Goal: Task Accomplishment & Management: Manage account settings

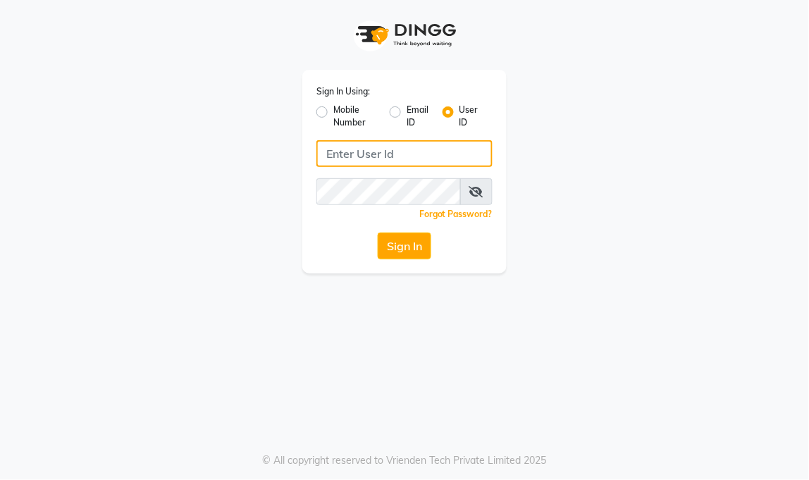
click at [370, 151] on input "Username" at bounding box center [405, 153] width 176 height 27
type input "[PERSON_NAME]"
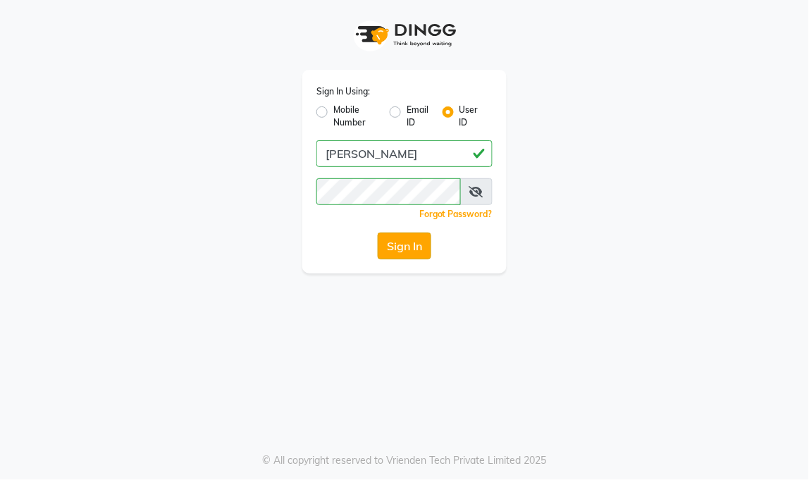
click at [400, 237] on button "Sign In" at bounding box center [405, 246] width 54 height 27
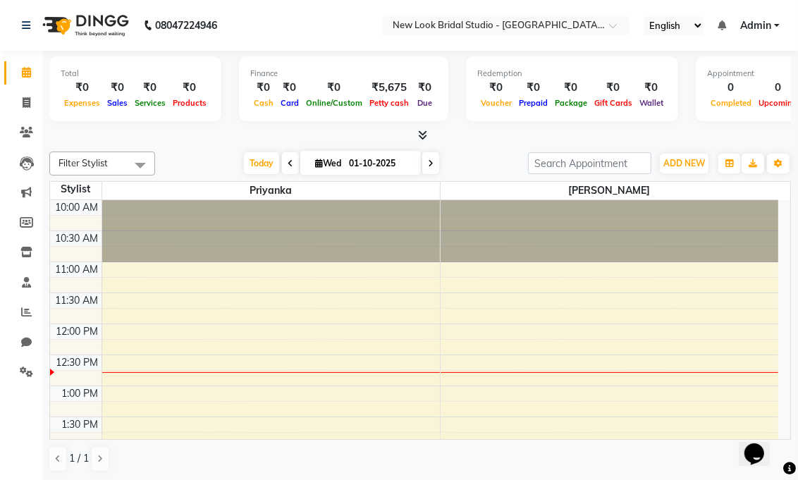
click at [288, 163] on icon at bounding box center [291, 163] width 6 height 8
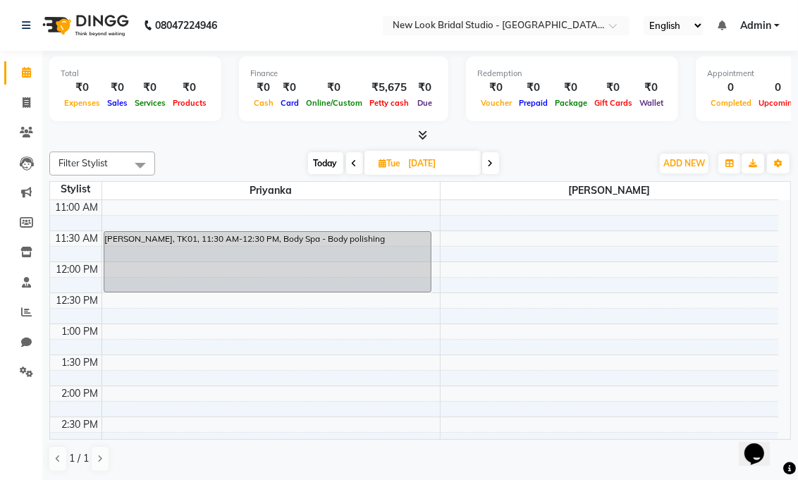
scroll to position [31, 0]
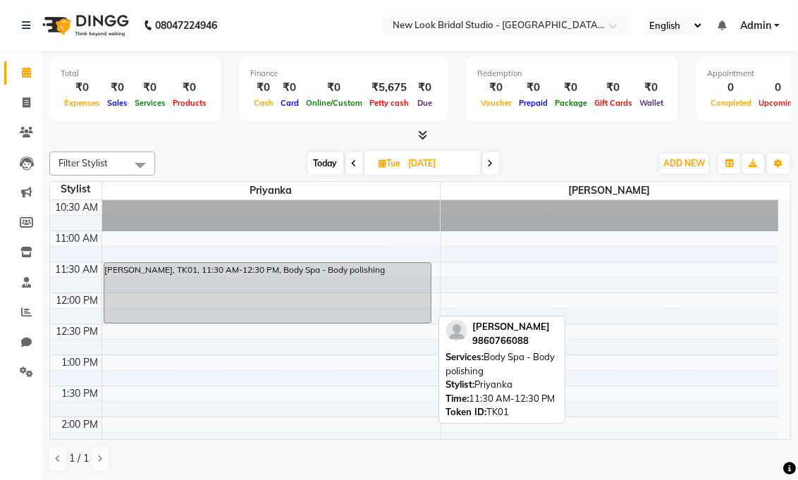
click at [320, 302] on div "[PERSON_NAME], TK01, 11:30 AM-12:30 PM, Body Spa - Body polishing" at bounding box center [267, 293] width 326 height 60
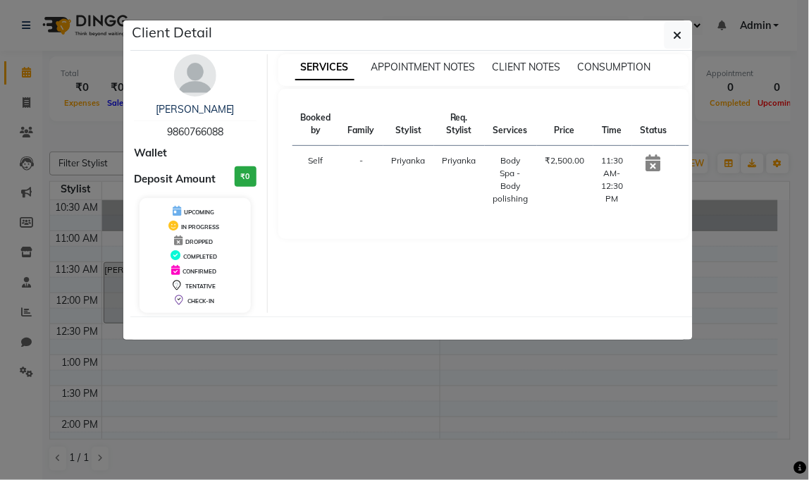
click at [651, 165] on icon at bounding box center [654, 162] width 15 height 17
click at [649, 164] on icon at bounding box center [654, 162] width 15 height 17
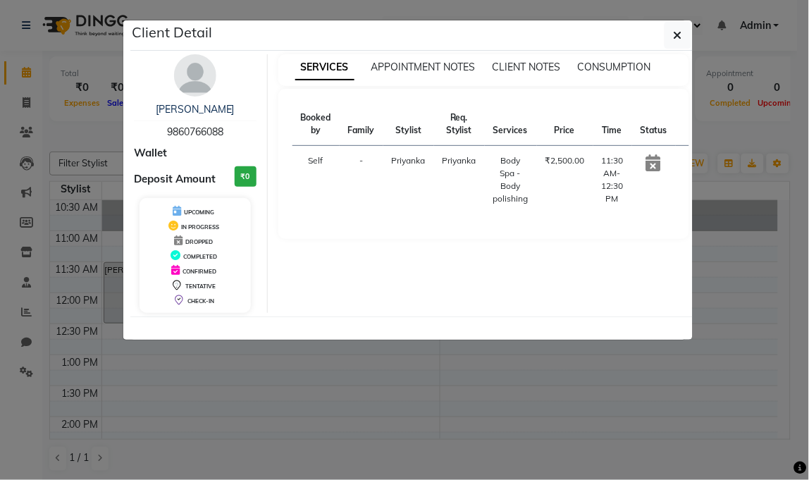
click at [209, 228] on span "IN PROGRESS" at bounding box center [200, 226] width 38 height 7
click at [427, 61] on span "APPOINTMENT NOTES" at bounding box center [424, 67] width 104 height 13
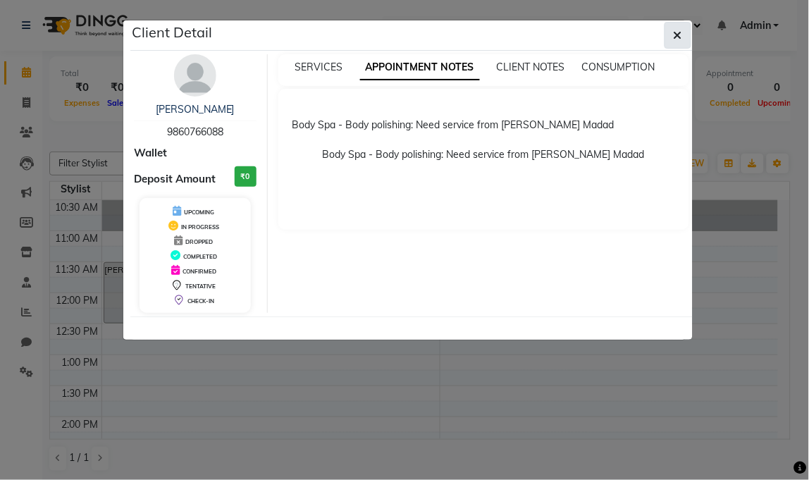
click at [677, 33] on icon "button" at bounding box center [678, 35] width 8 height 11
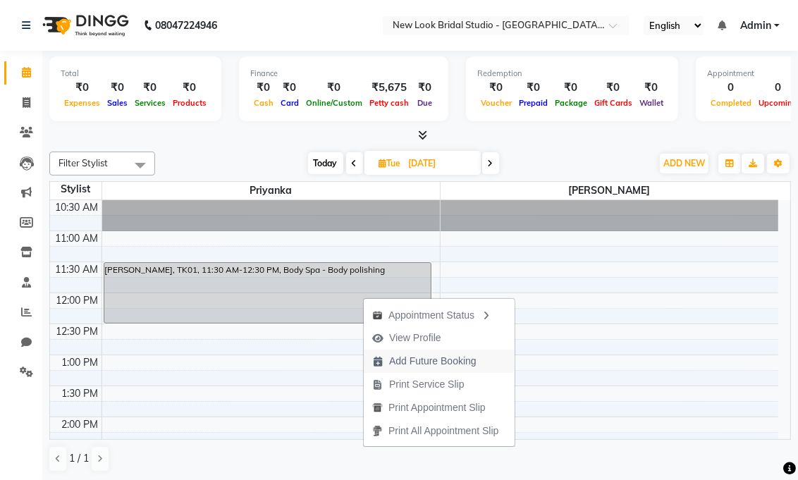
click at [443, 362] on span "Add Future Booking" at bounding box center [432, 361] width 87 height 15
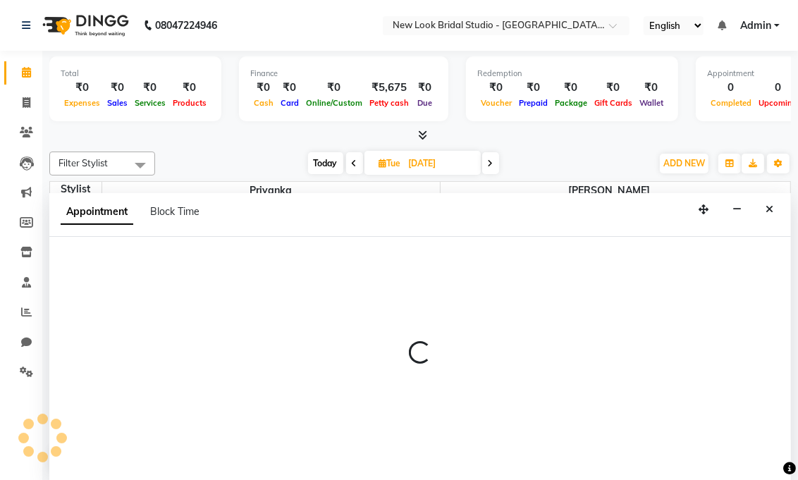
scroll to position [1, 0]
type input "01-10-2025"
select select "tentative"
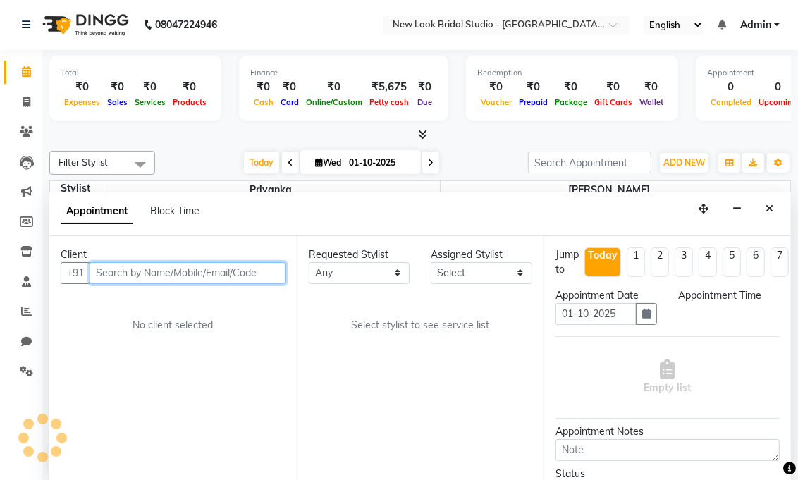
select select "660"
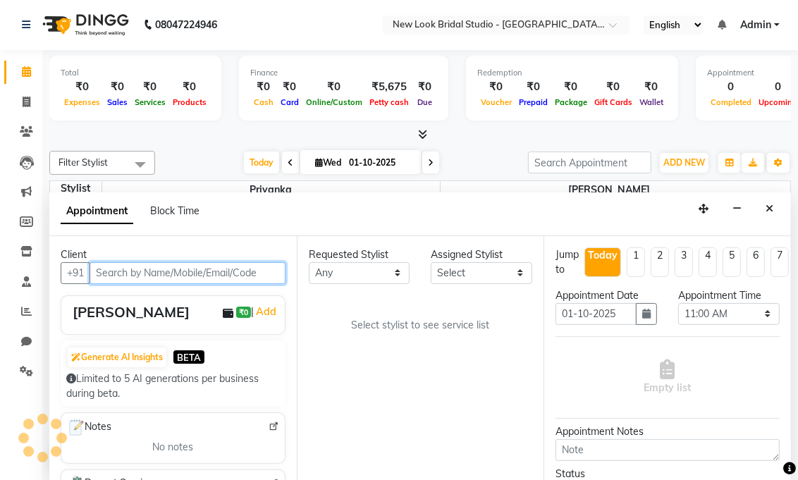
scroll to position [125, 0]
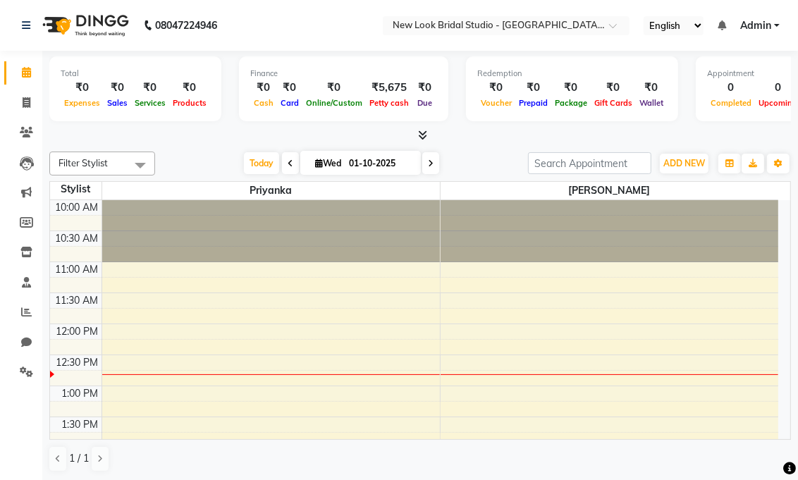
click at [288, 160] on icon at bounding box center [291, 163] width 6 height 8
type input "[DATE]"
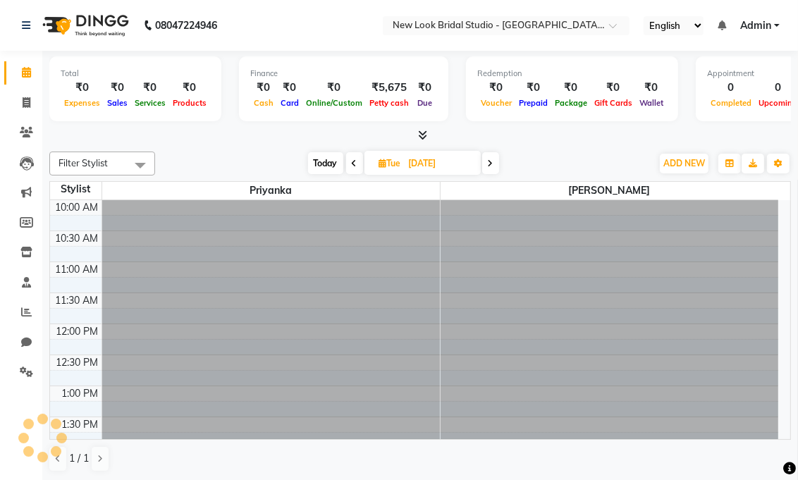
scroll to position [125, 0]
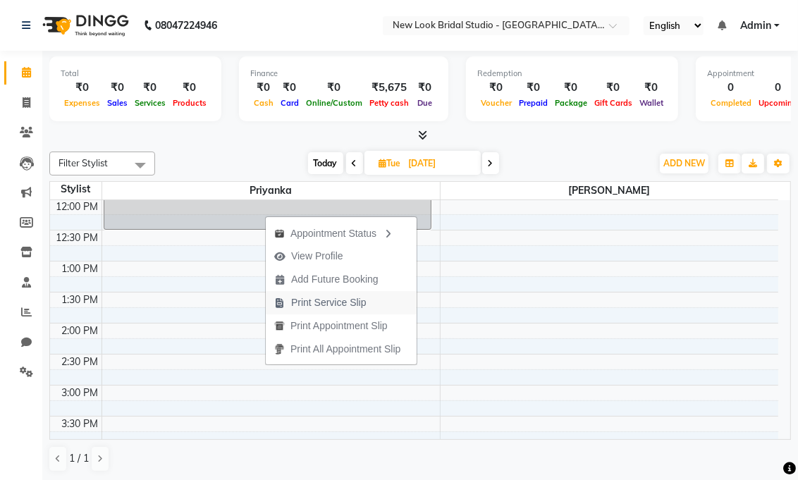
click at [310, 303] on span "Print Service Slip" at bounding box center [328, 302] width 75 height 15
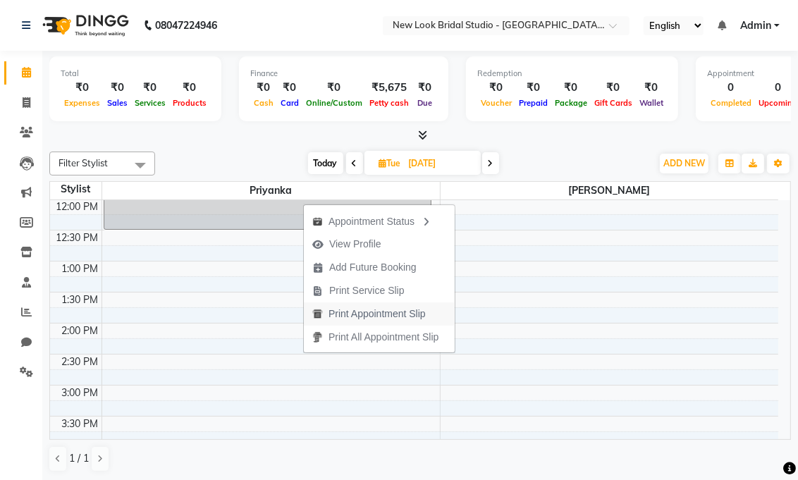
click at [363, 313] on span "Print Appointment Slip" at bounding box center [377, 314] width 97 height 15
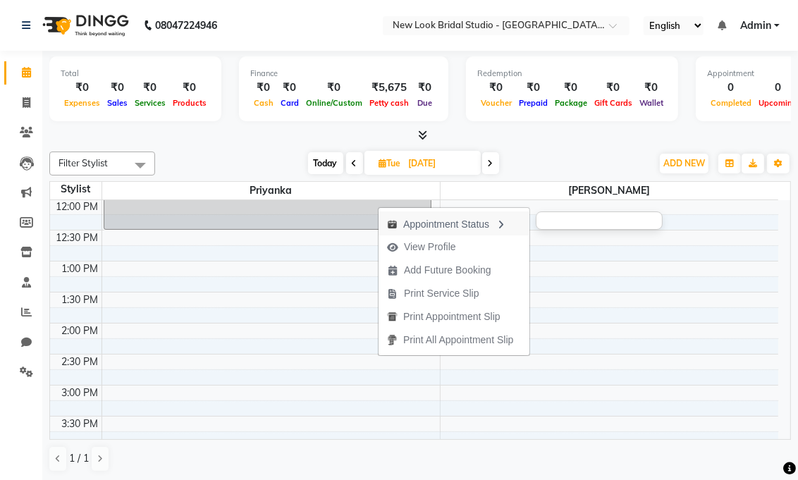
click at [428, 221] on div "Appointment Status" at bounding box center [454, 224] width 151 height 24
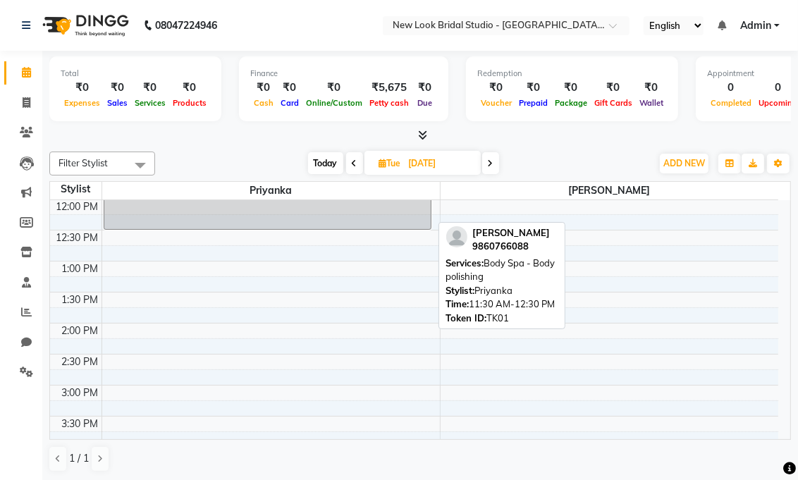
click at [412, 220] on div "[PERSON_NAME], TK01, 11:30 AM-12:30 PM, Body Spa - Body polishing" at bounding box center [267, 199] width 326 height 60
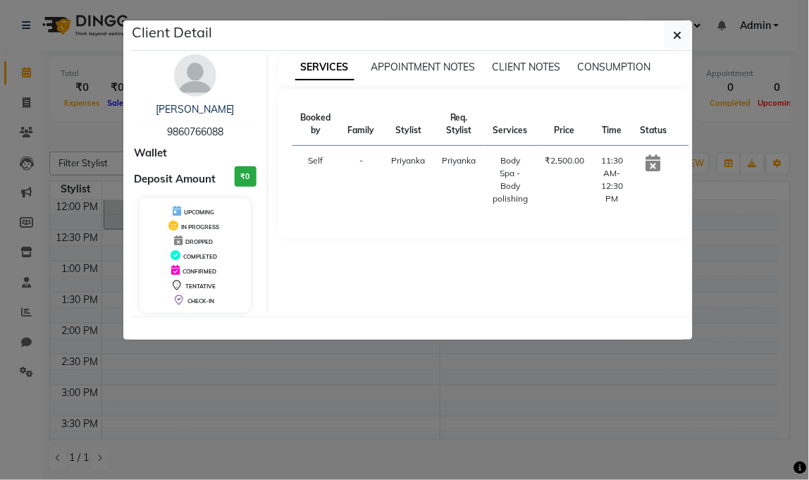
click at [412, 220] on div "Booked by Family Stylist Req. Stylist Services Price Time Status Self - Priyank…" at bounding box center [485, 164] width 384 height 122
click at [245, 171] on h3 "₹0" at bounding box center [246, 176] width 22 height 20
click at [649, 164] on icon at bounding box center [654, 162] width 15 height 17
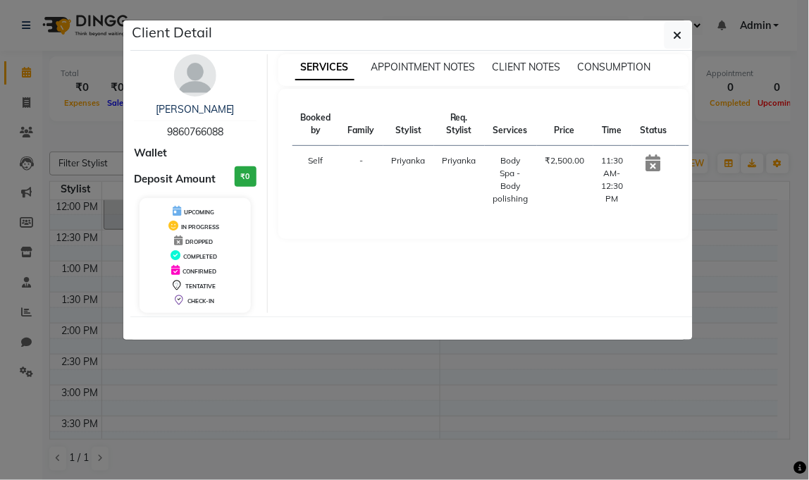
click at [651, 128] on th "Status" at bounding box center [654, 124] width 44 height 43
click at [216, 300] on div "CHECK-IN" at bounding box center [195, 300] width 100 height 15
click at [196, 210] on span "UPCOMING" at bounding box center [199, 212] width 30 height 7
click at [244, 173] on h3 "₹0" at bounding box center [246, 176] width 22 height 20
click at [536, 61] on span "CLIENT NOTES" at bounding box center [527, 67] width 68 height 13
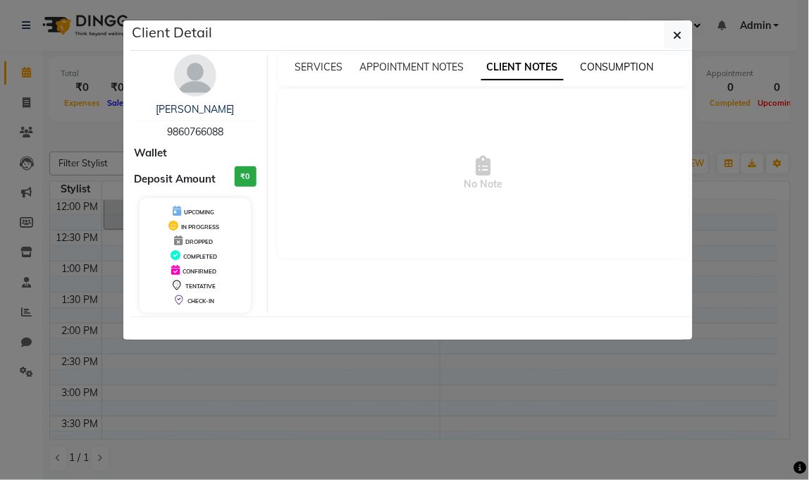
click at [604, 63] on span "CONSUMPTION" at bounding box center [617, 67] width 73 height 13
click at [389, 68] on span "APPOINTMENT NOTES" at bounding box center [412, 67] width 104 height 13
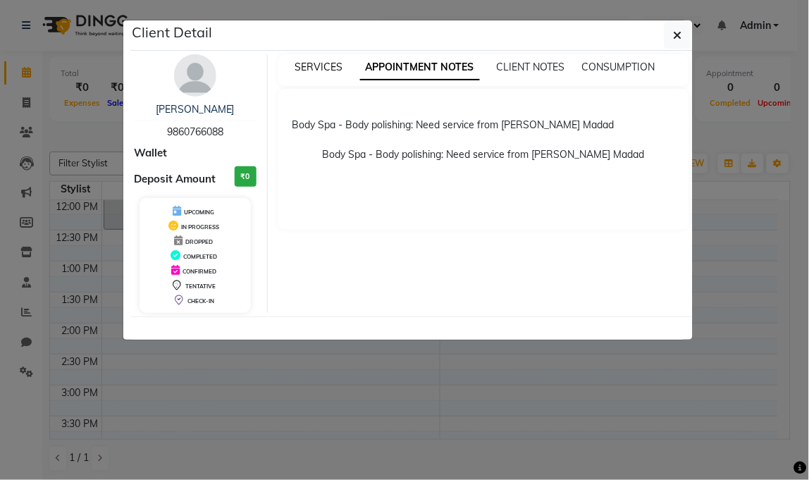
click at [330, 67] on span "SERVICES" at bounding box center [319, 67] width 48 height 13
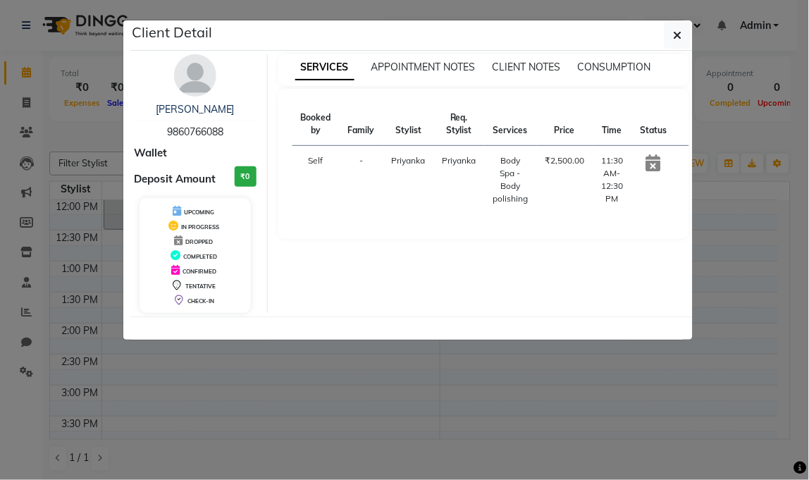
click at [659, 128] on th "Status" at bounding box center [654, 124] width 44 height 43
click at [678, 35] on icon "button" at bounding box center [678, 35] width 8 height 11
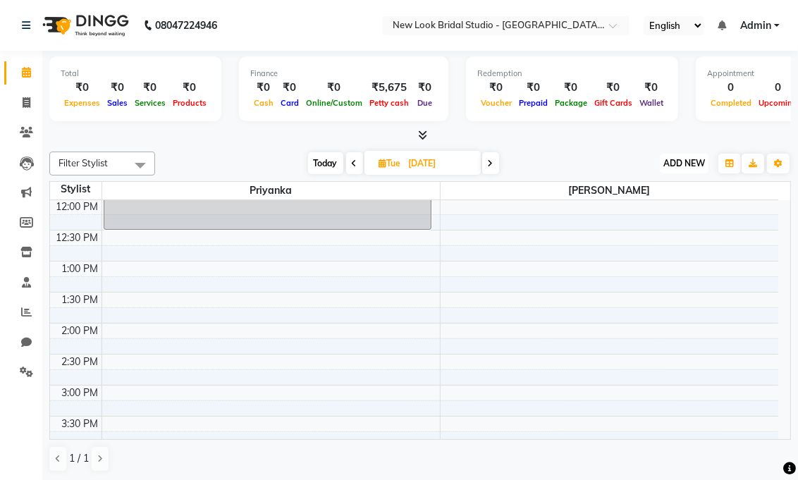
click at [682, 164] on span "ADD NEW" at bounding box center [684, 163] width 42 height 11
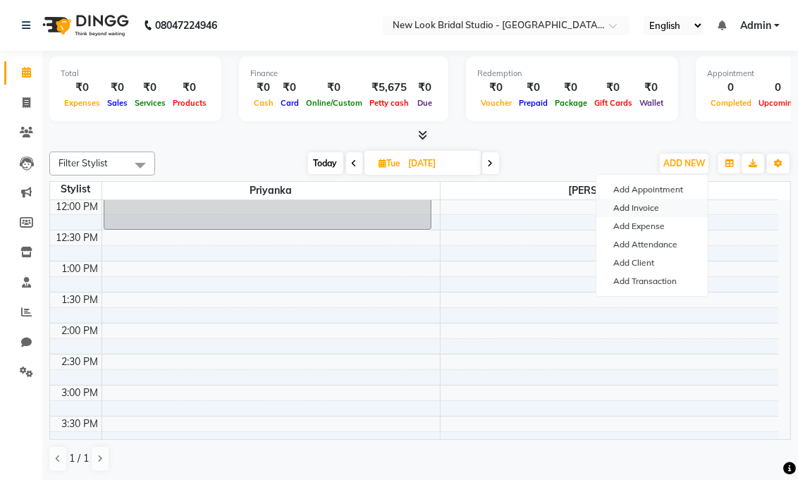
click at [666, 205] on link "Add Invoice" at bounding box center [651, 208] width 111 height 18
select select "service"
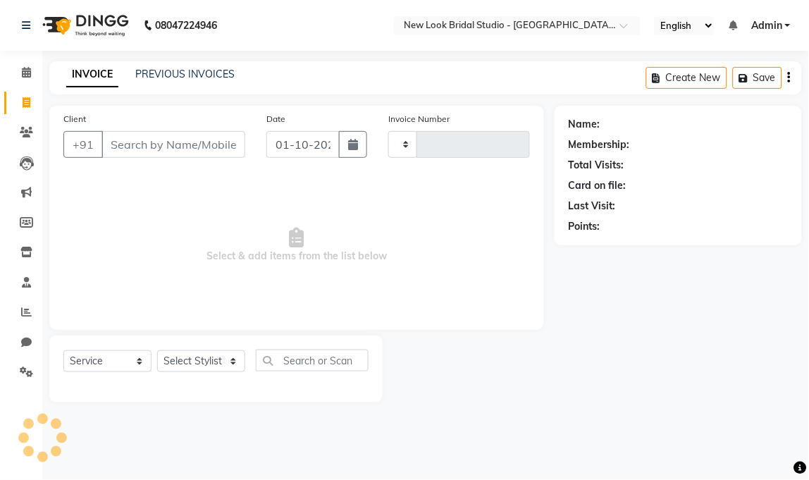
type input "0012"
select select "9004"
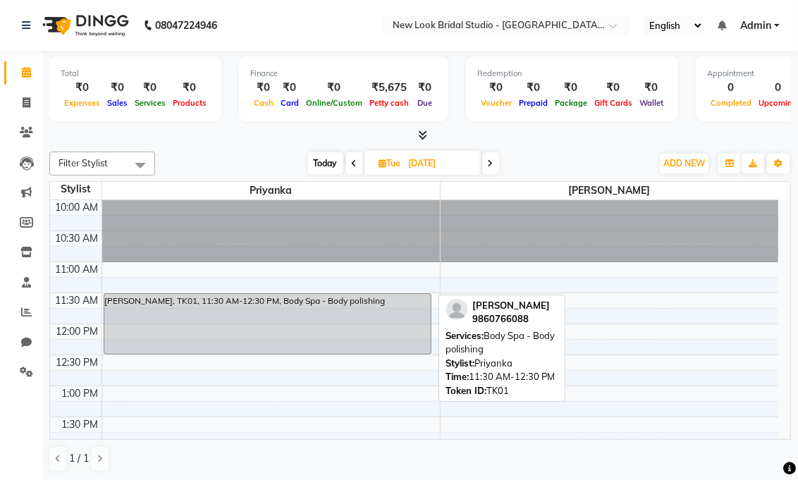
click at [160, 331] on div "[PERSON_NAME], TK01, 11:30 AM-12:30 PM, Body Spa - Body polishing" at bounding box center [267, 324] width 326 height 60
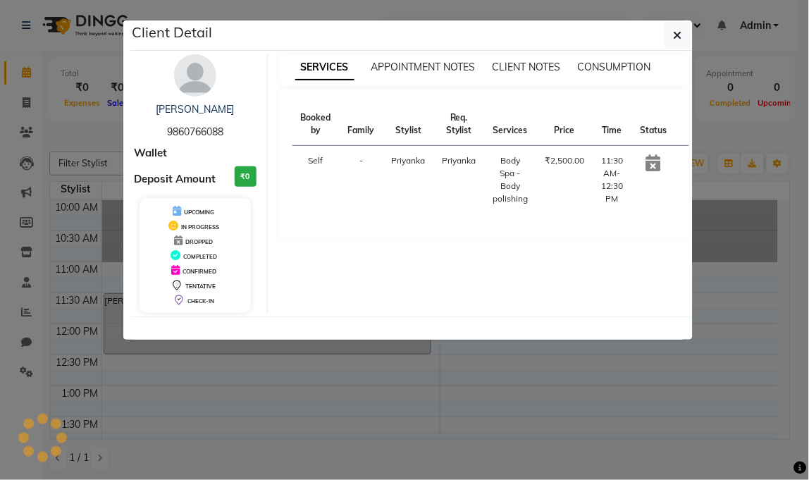
click at [160, 331] on div at bounding box center [411, 328] width 563 height 23
click at [192, 69] on img at bounding box center [195, 75] width 42 height 42
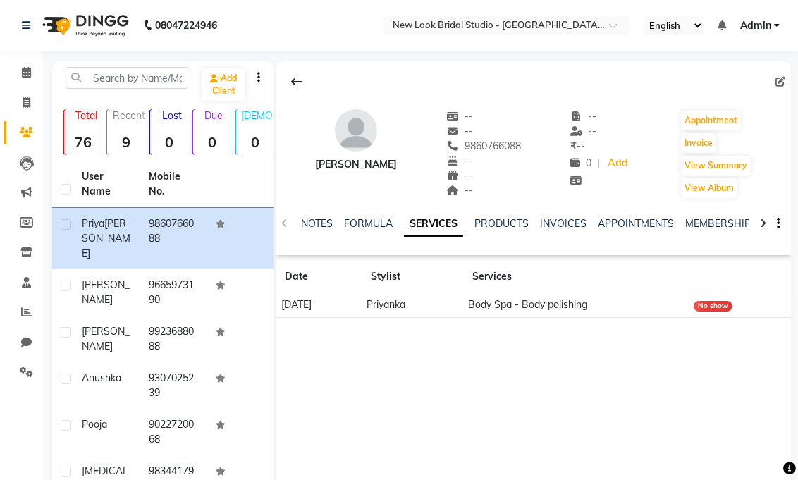
click at [779, 224] on icon "button" at bounding box center [778, 223] width 3 height 1
click at [769, 166] on div "[PERSON_NAME] -- -- 9860766088 -- -- -- -- -- ₹ -- 0 | Add Appointment Invoice …" at bounding box center [533, 147] width 515 height 104
click at [706, 145] on button "Invoice" at bounding box center [698, 143] width 35 height 20
select select "service"
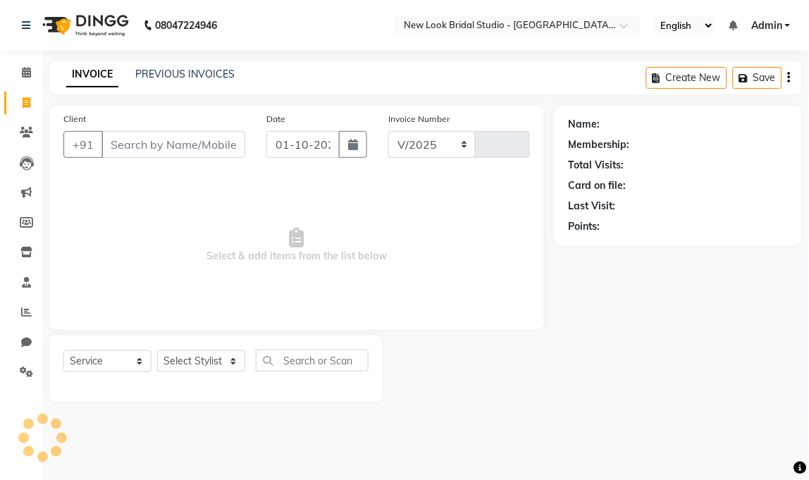
select select "9004"
type input "0012"
type input "9860766088"
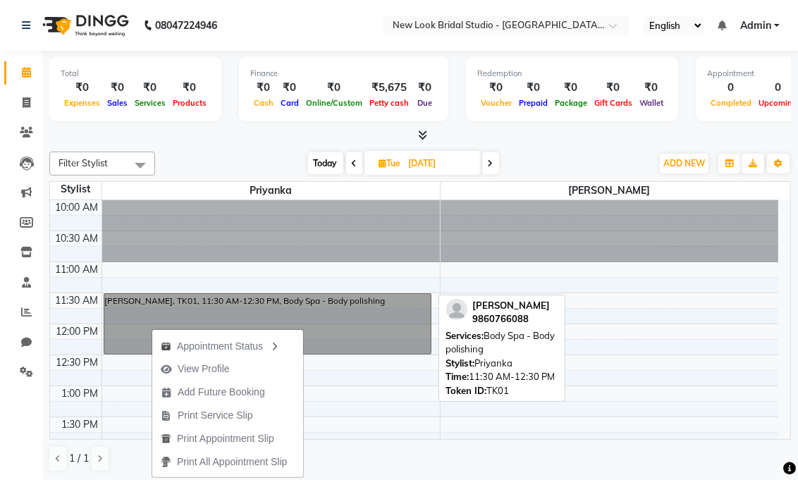
click at [382, 301] on link "[PERSON_NAME], TK01, 11:30 AM-12:30 PM, Body Spa - Body polishing" at bounding box center [268, 323] width 328 height 61
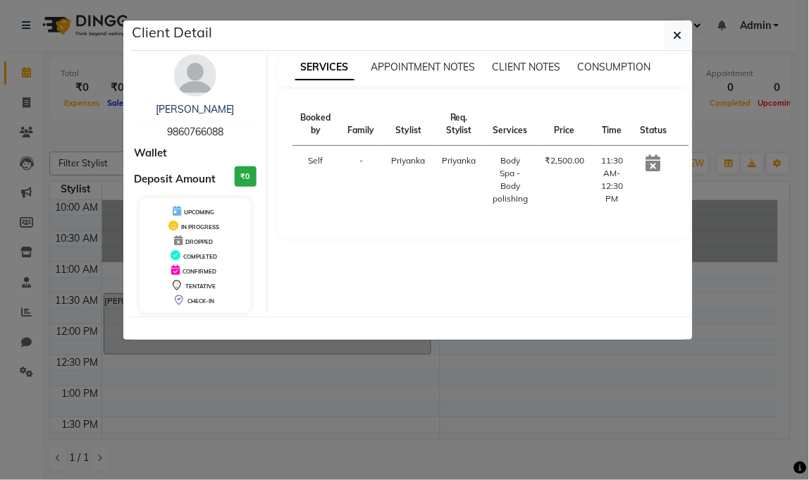
click at [382, 301] on div "SERVICES APPOINTMENT NOTES CLIENT NOTES CONSUMPTION Booked by Family Stylist Re…" at bounding box center [484, 183] width 433 height 259
click at [679, 31] on icon "button" at bounding box center [678, 35] width 8 height 11
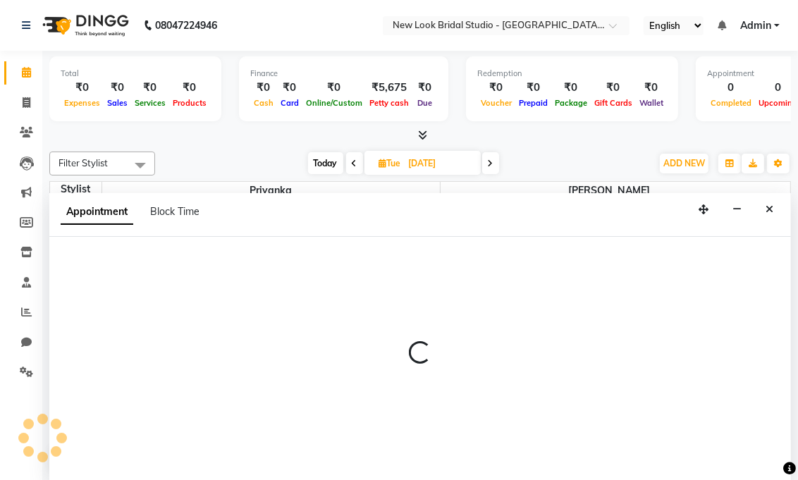
select select "91602"
select select "tentative"
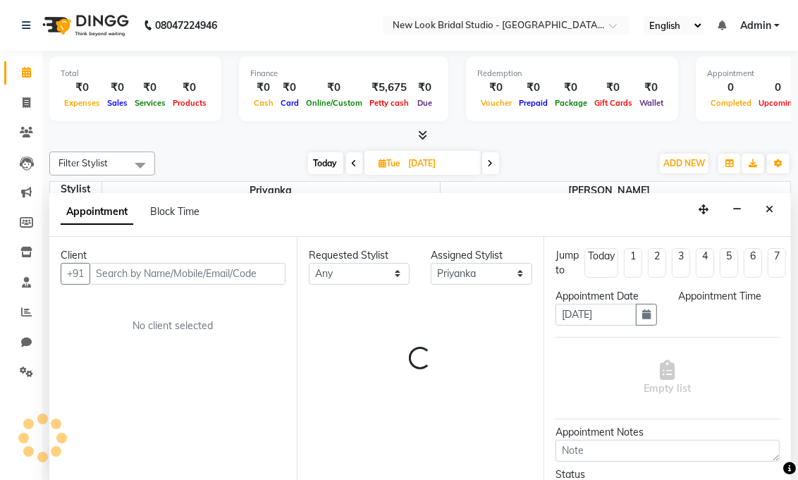
scroll to position [1, 0]
select select "780"
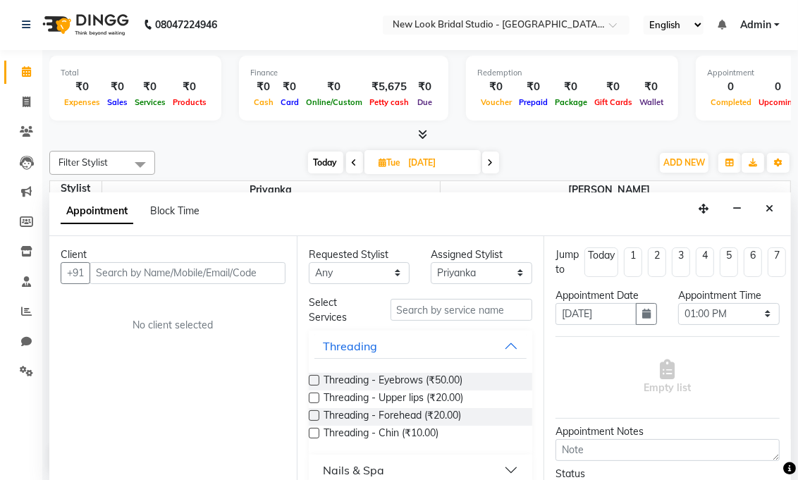
click at [491, 163] on icon at bounding box center [491, 163] width 6 height 8
type input "01-10-2025"
select select "780"
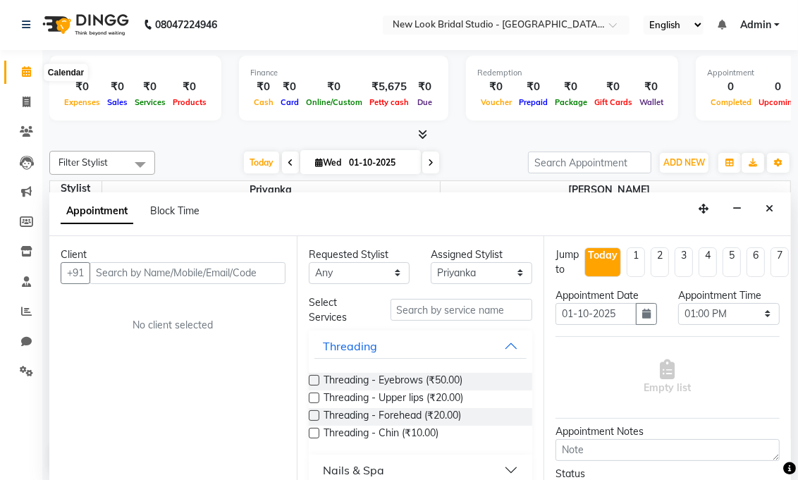
click at [27, 75] on icon at bounding box center [26, 71] width 9 height 11
click at [25, 97] on icon at bounding box center [27, 102] width 8 height 11
select select "service"
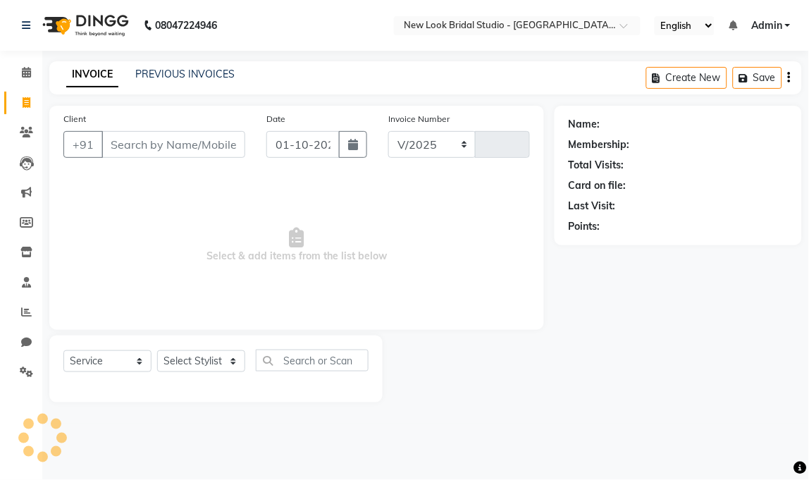
select select "9004"
type input "0012"
click at [24, 74] on icon at bounding box center [26, 72] width 9 height 11
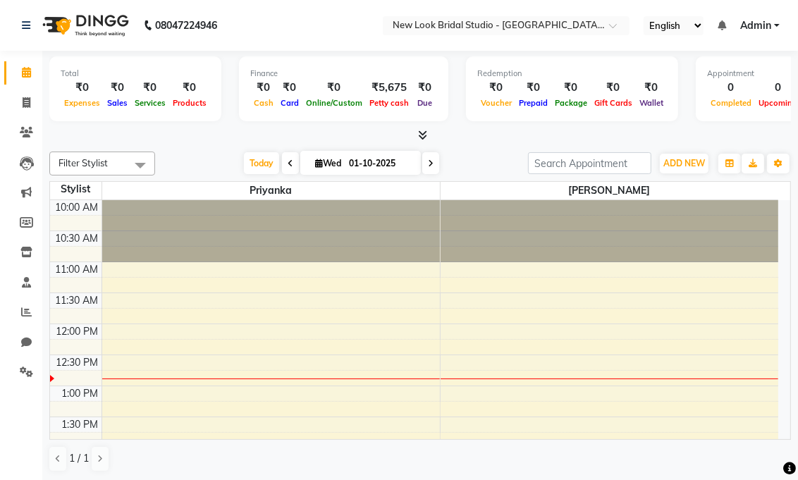
select select "91603"
select select "tentative"
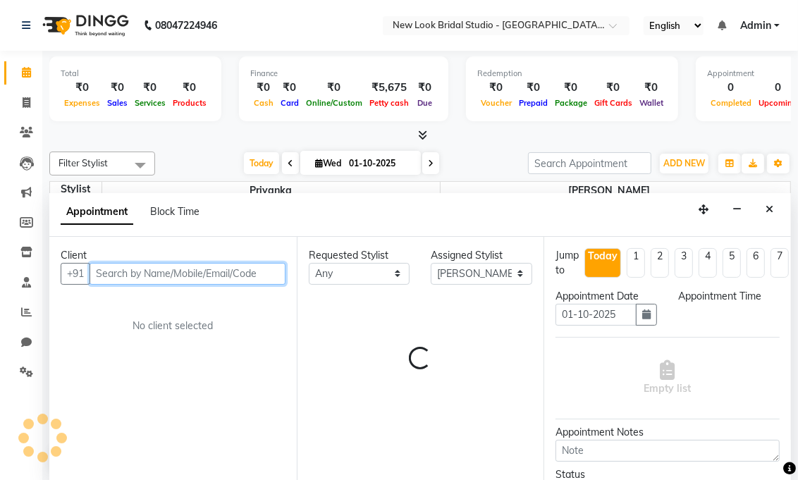
scroll to position [1, 0]
select select "705"
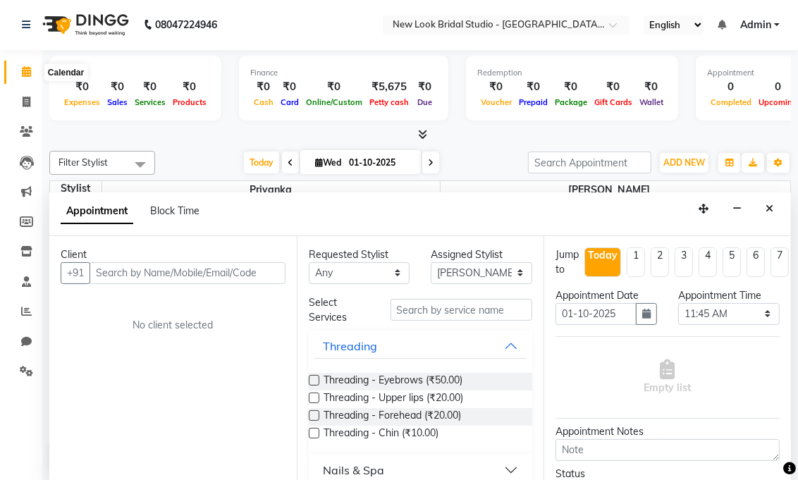
click at [25, 79] on span at bounding box center [26, 72] width 25 height 16
click at [27, 72] on icon at bounding box center [26, 71] width 9 height 11
click at [776, 210] on button "Close" at bounding box center [769, 209] width 20 height 22
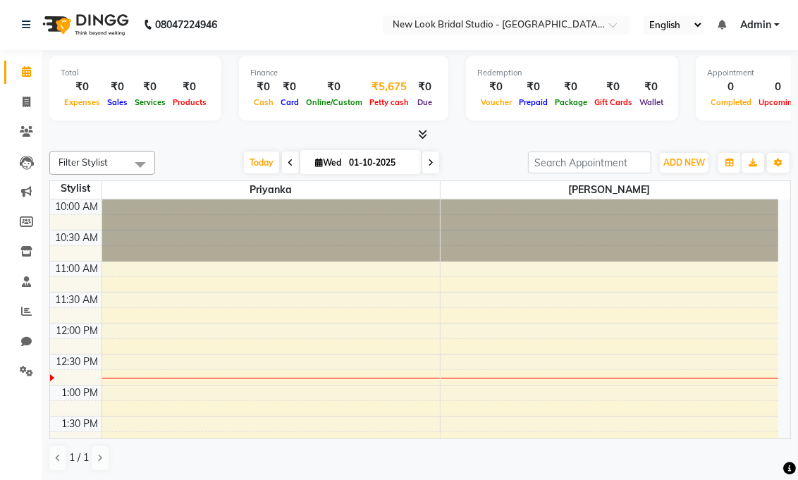
drag, startPoint x: 388, startPoint y: 96, endPoint x: 379, endPoint y: 81, distance: 17.4
click at [379, 81] on div "₹5,675" at bounding box center [389, 87] width 47 height 16
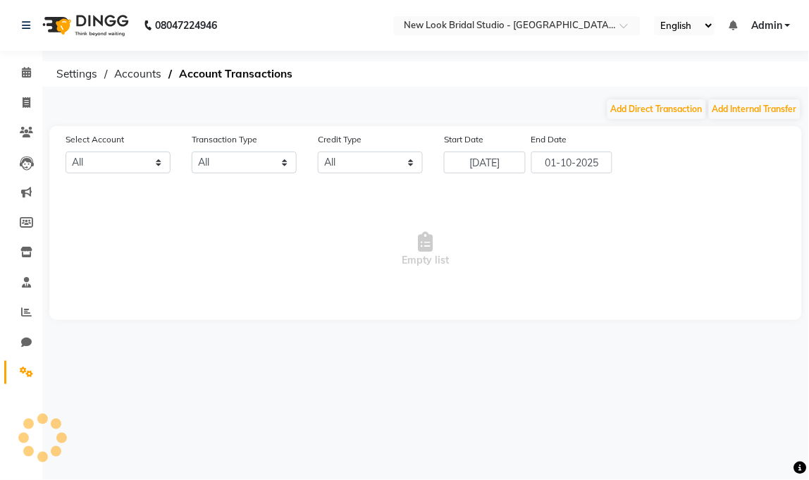
select select "8254"
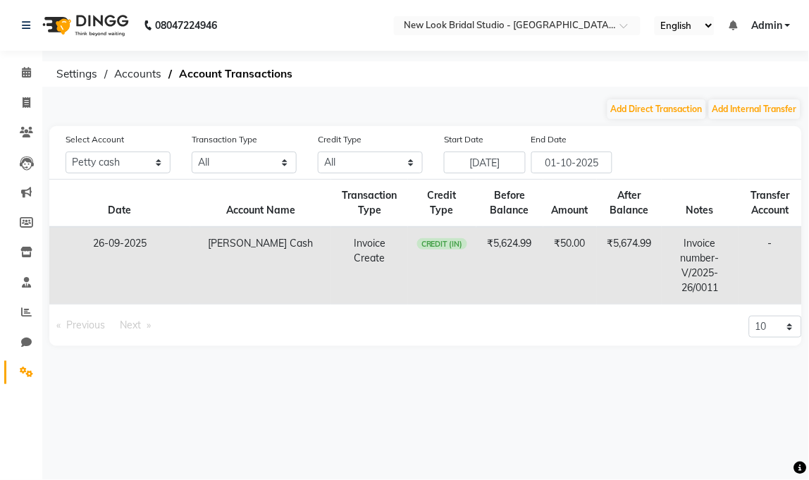
click at [379, 81] on ol "Settings Accounts Account Transactions" at bounding box center [423, 73] width 748 height 25
click at [532, 240] on td "₹5,624.99" at bounding box center [510, 266] width 67 height 78
click at [518, 242] on td "₹5,624.99" at bounding box center [510, 266] width 67 height 78
click at [157, 164] on select "All [PERSON_NAME] cash Default account" at bounding box center [118, 163] width 105 height 22
click at [195, 103] on div "Add Direct Transaction Add Internal Transfer" at bounding box center [425, 109] width 753 height 23
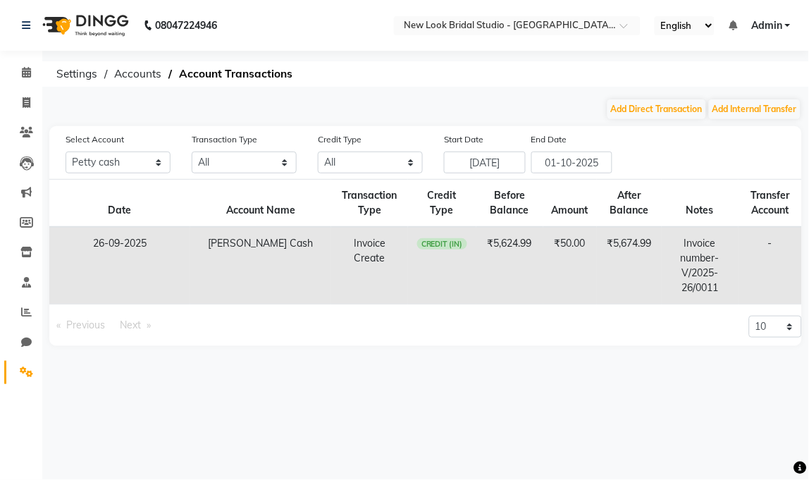
click at [529, 241] on td "₹5,624.99" at bounding box center [510, 266] width 67 height 78
click at [524, 159] on input "[DATE]" at bounding box center [484, 163] width 81 height 22
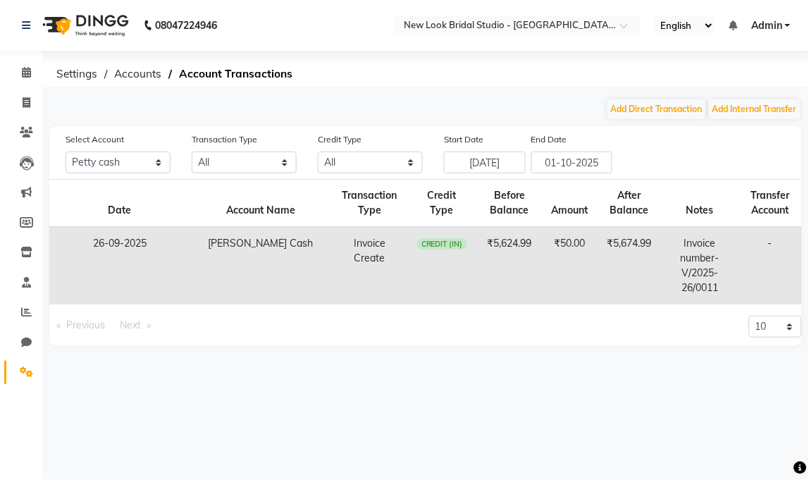
select select "9"
select select "2025"
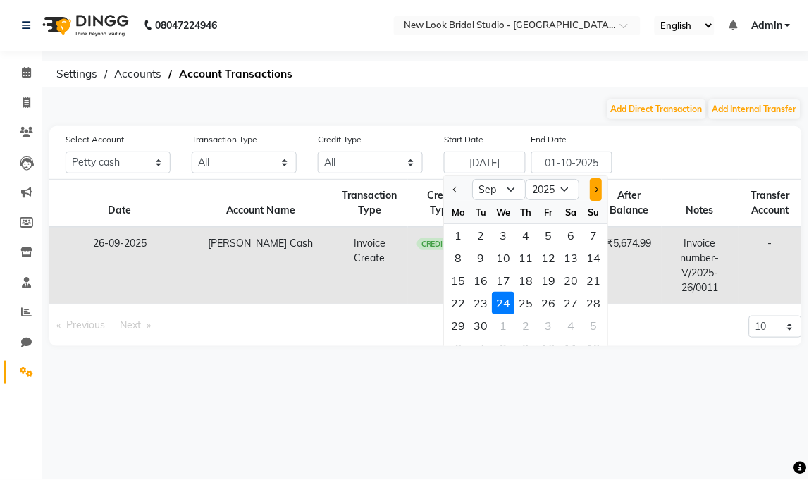
click at [596, 188] on span "Next month" at bounding box center [597, 190] width 6 height 6
select select "10"
click at [506, 238] on div "1" at bounding box center [504, 235] width 23 height 23
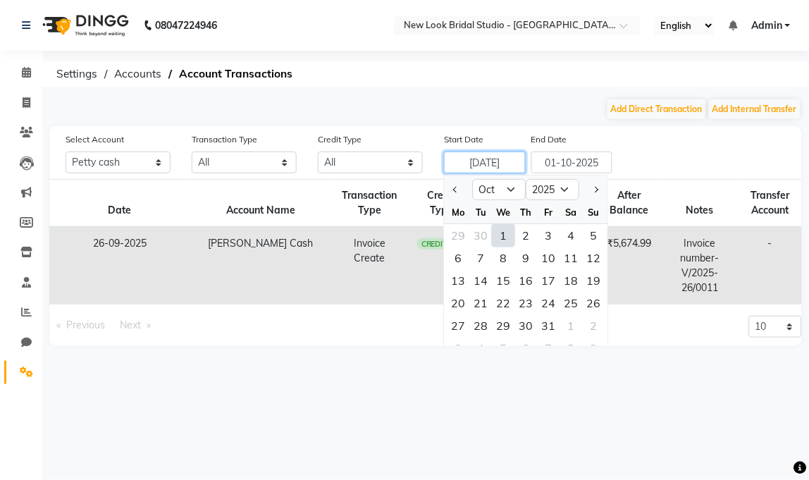
type input "01-10-2025"
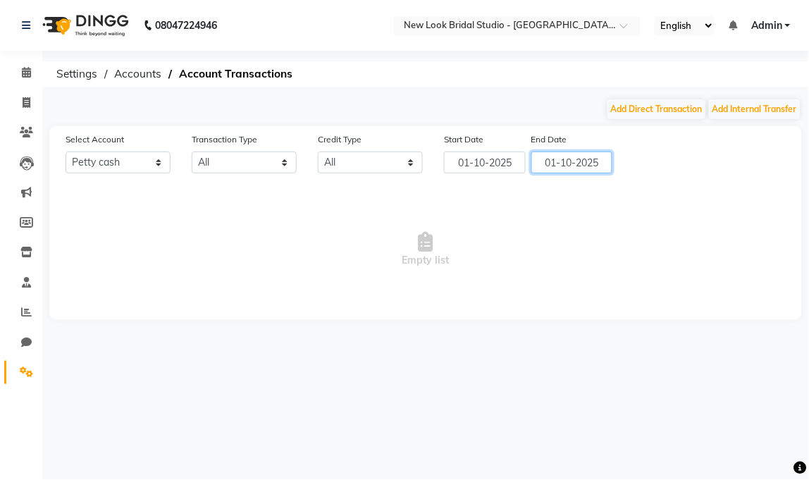
click at [568, 164] on input "01-10-2025" at bounding box center [572, 163] width 81 height 22
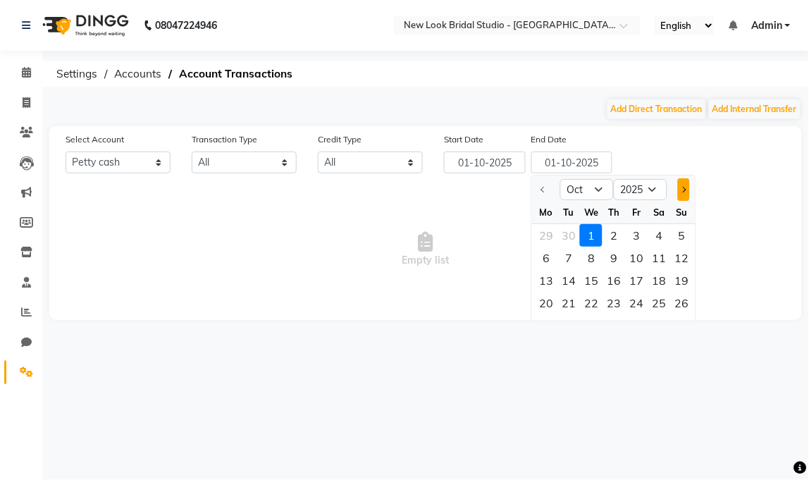
click at [685, 188] on span "Next month" at bounding box center [684, 190] width 6 height 6
click at [543, 188] on span "Previous month" at bounding box center [544, 190] width 6 height 6
click at [682, 187] on span "Next month" at bounding box center [684, 190] width 6 height 6
click at [546, 189] on span "Previous month" at bounding box center [544, 190] width 6 height 6
click at [569, 234] on div "29 30 1 2 3 4 5" at bounding box center [614, 235] width 164 height 23
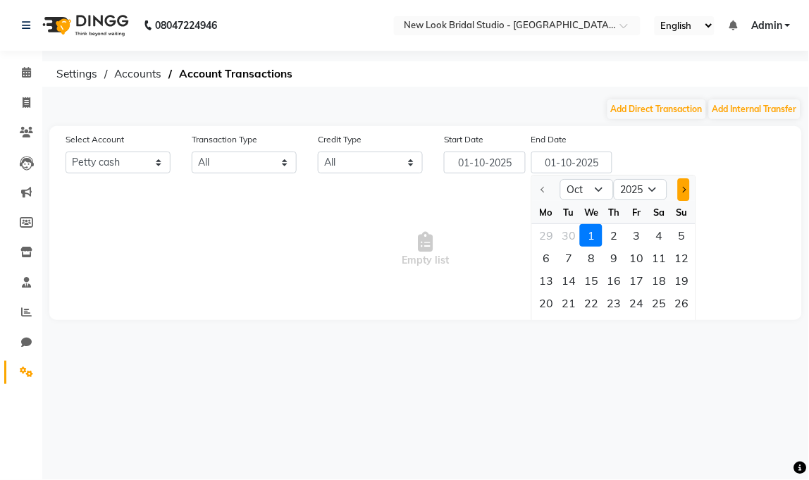
click at [681, 191] on button "Next month" at bounding box center [684, 189] width 12 height 23
select select "11"
click at [663, 235] on div "1" at bounding box center [659, 235] width 23 height 23
type input "[DATE]"
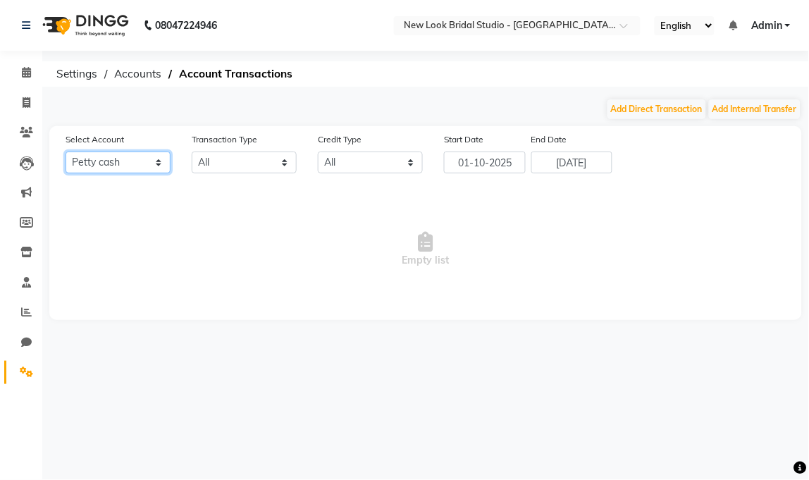
click at [158, 163] on select "All [PERSON_NAME] cash Default account" at bounding box center [118, 163] width 105 height 22
click at [66, 152] on select "All [PERSON_NAME] cash Default account" at bounding box center [118, 163] width 105 height 22
click at [157, 161] on select "All [PERSON_NAME] cash Default account" at bounding box center [118, 163] width 105 height 22
select select "8254"
click at [66, 152] on select "All [PERSON_NAME] cash Default account" at bounding box center [118, 163] width 105 height 22
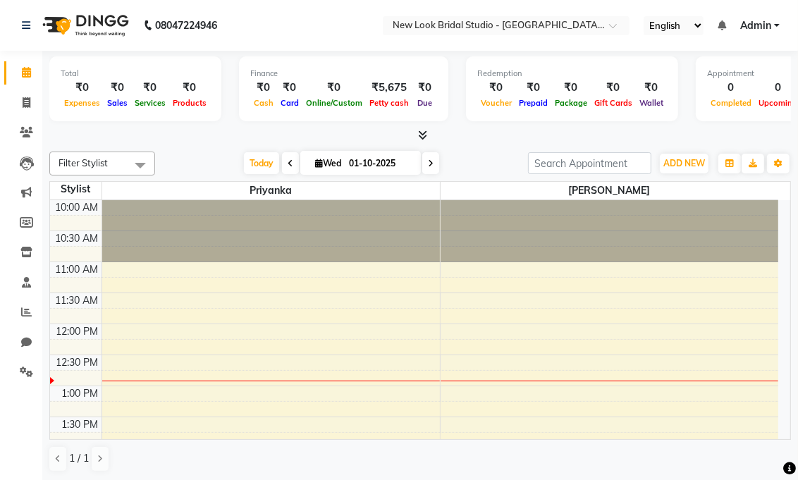
scroll to position [31, 0]
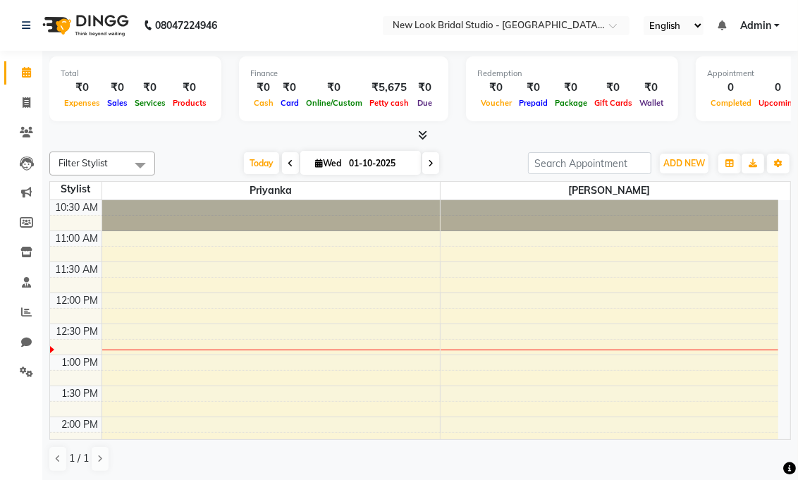
click at [142, 164] on span at bounding box center [140, 165] width 28 height 27
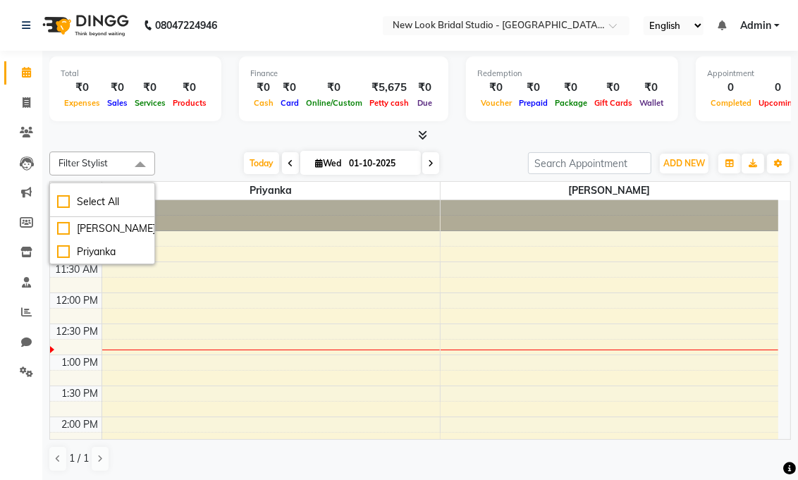
click at [206, 125] on div "Total ₹0 Expenses ₹0 Sales ₹0 Services ₹0 Products Finance ₹0 Cash ₹0 Card ₹0 O…" at bounding box center [420, 97] width 742 height 92
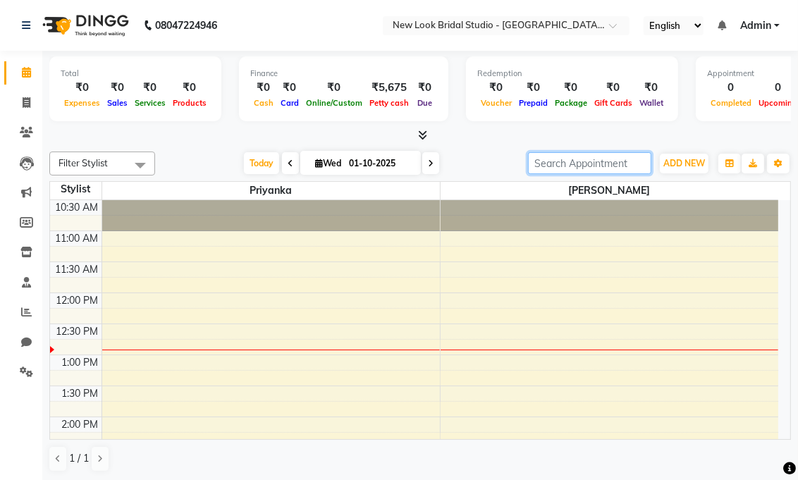
click at [534, 164] on input "search" at bounding box center [589, 163] width 123 height 22
click at [474, 161] on div "[DATE] [DATE]" at bounding box center [341, 163] width 359 height 21
click at [681, 160] on span "ADD NEW" at bounding box center [684, 163] width 42 height 11
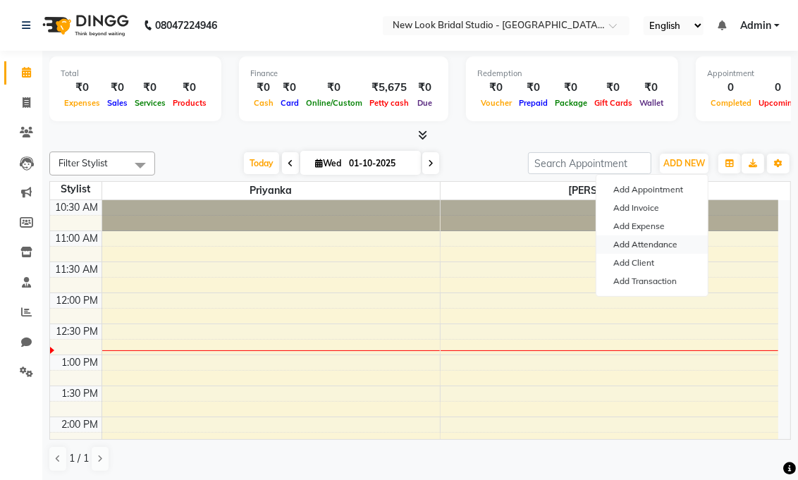
click at [651, 247] on link "Add Attendance" at bounding box center [651, 244] width 111 height 18
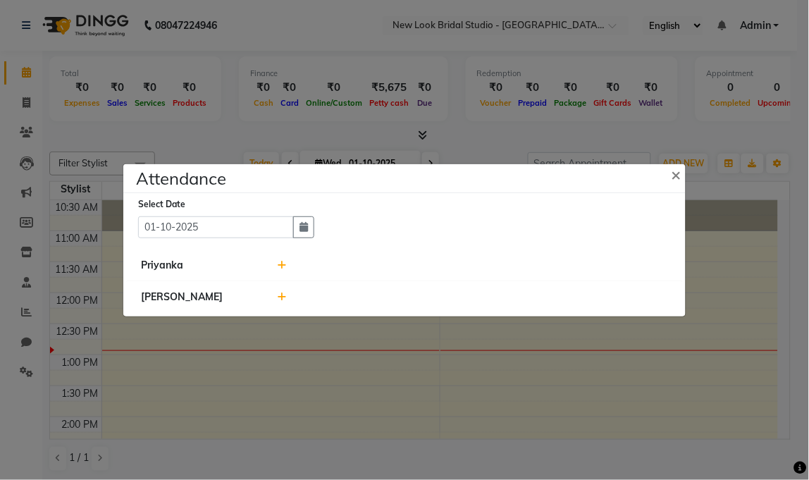
click at [360, 132] on ngb-modal-window "Attendance × Select Date [DATE] [PERSON_NAME]" at bounding box center [404, 240] width 809 height 480
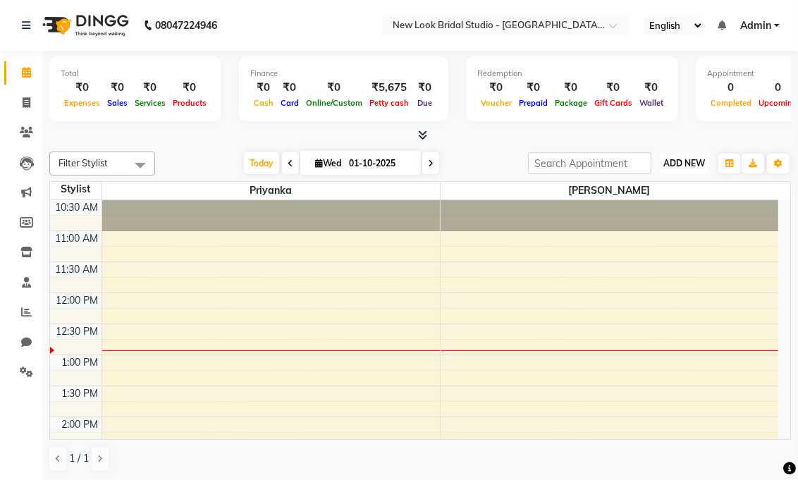
click at [675, 163] on span "ADD NEW" at bounding box center [684, 163] width 42 height 11
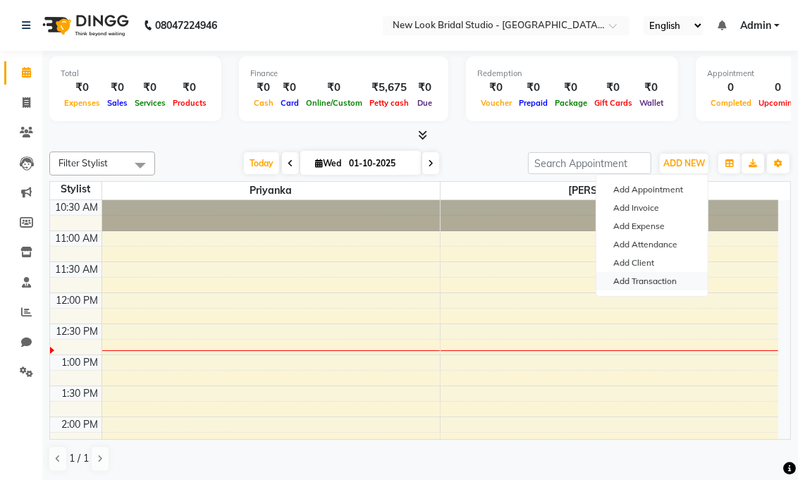
click at [636, 287] on link "Add Transaction" at bounding box center [651, 281] width 111 height 18
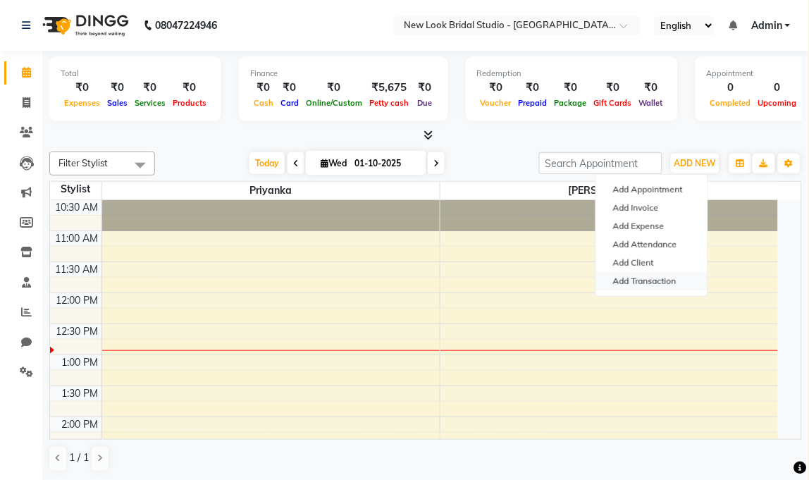
select select "direct"
select select
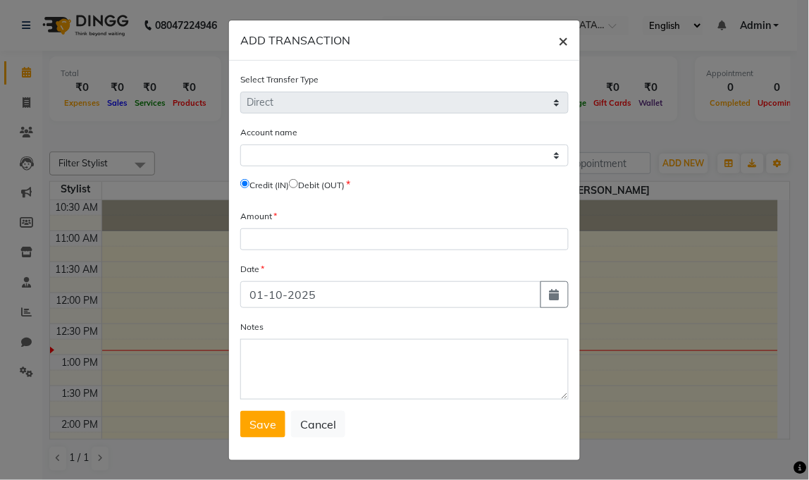
click at [562, 36] on span "×" at bounding box center [564, 40] width 10 height 21
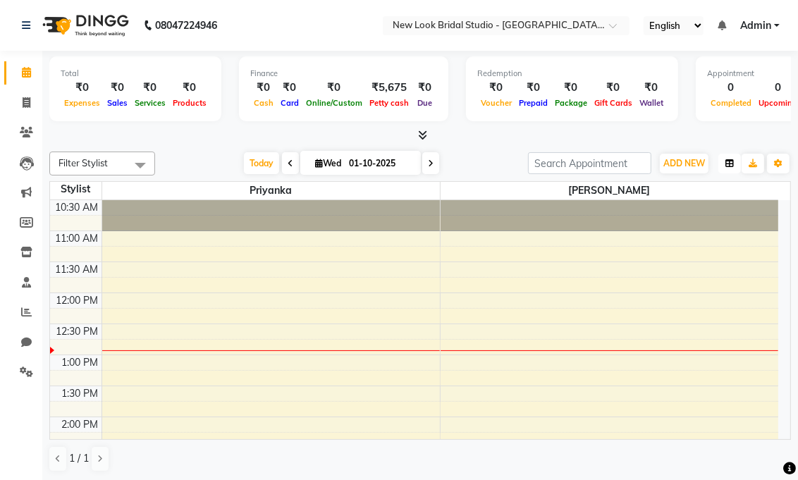
click at [730, 164] on icon "button" at bounding box center [729, 163] width 8 height 8
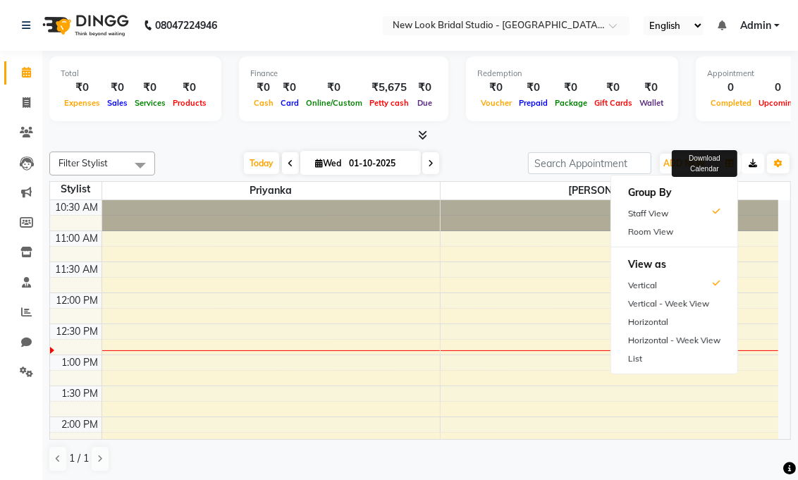
click at [751, 164] on icon "button" at bounding box center [753, 163] width 8 height 8
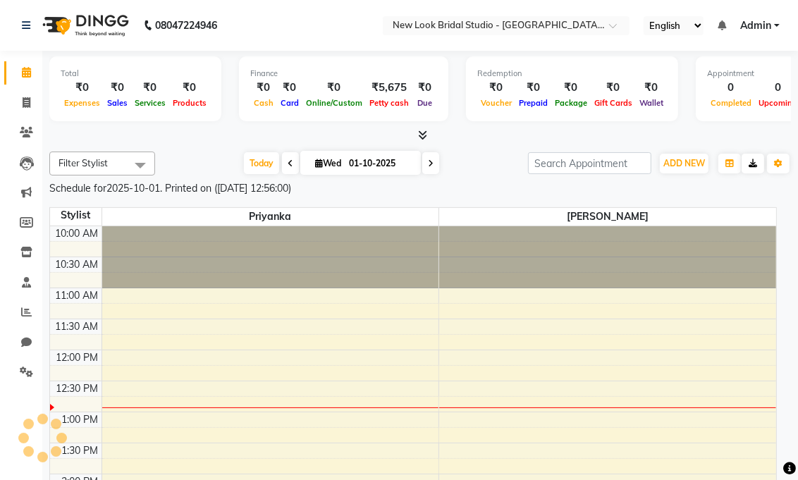
click at [692, 163] on td at bounding box center [389, 162] width 675 height 16
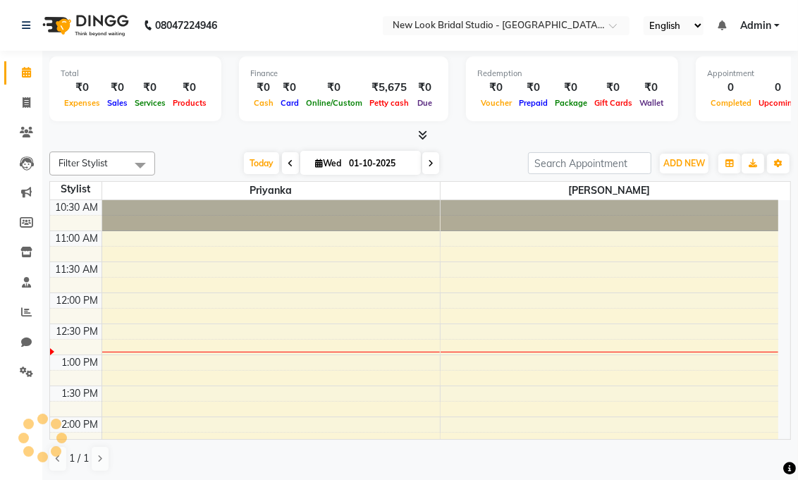
click at [139, 160] on span at bounding box center [140, 165] width 28 height 27
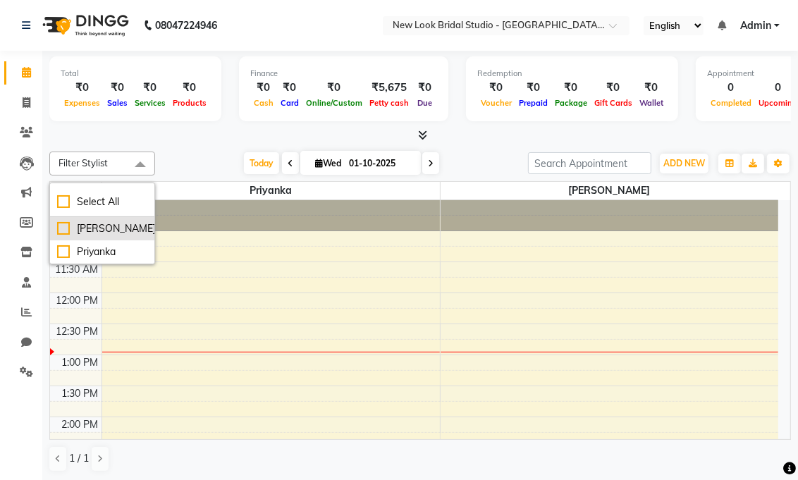
click at [85, 228] on div "[PERSON_NAME]" at bounding box center [102, 228] width 90 height 15
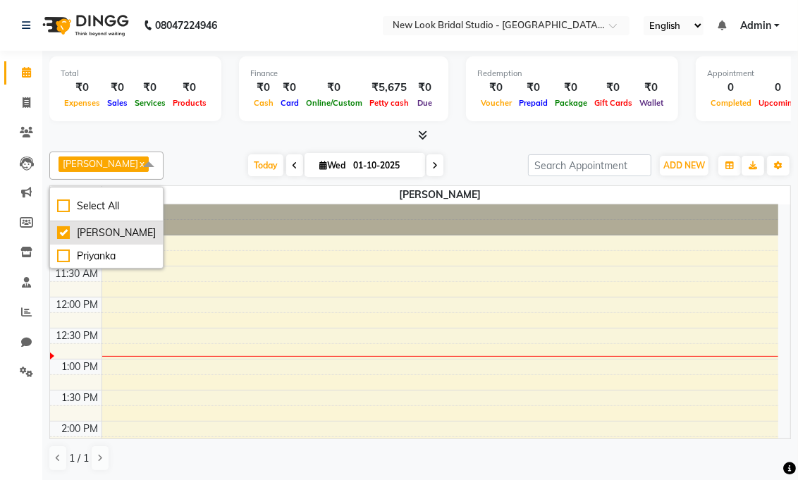
click at [85, 228] on div "[PERSON_NAME]" at bounding box center [106, 233] width 99 height 15
checkbox input "false"
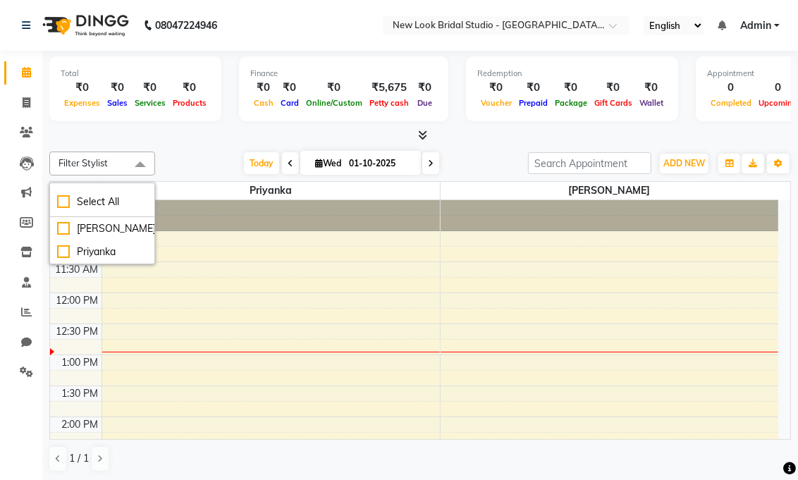
click at [132, 130] on div at bounding box center [420, 135] width 742 height 15
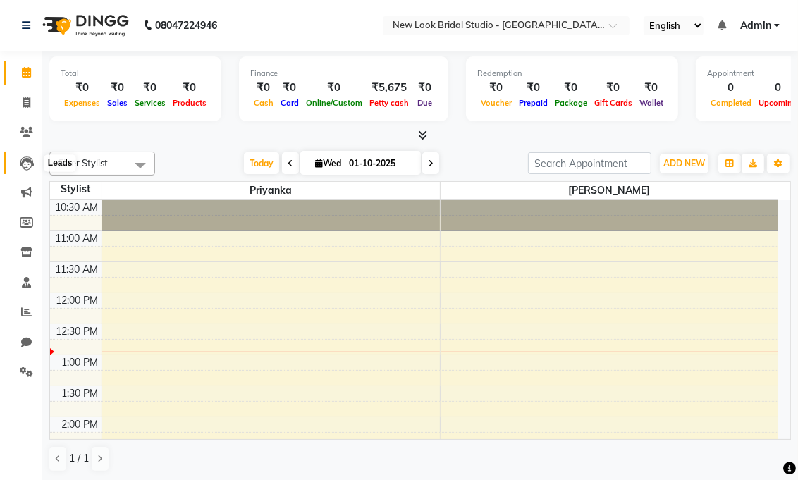
click at [25, 163] on icon at bounding box center [27, 164] width 14 height 14
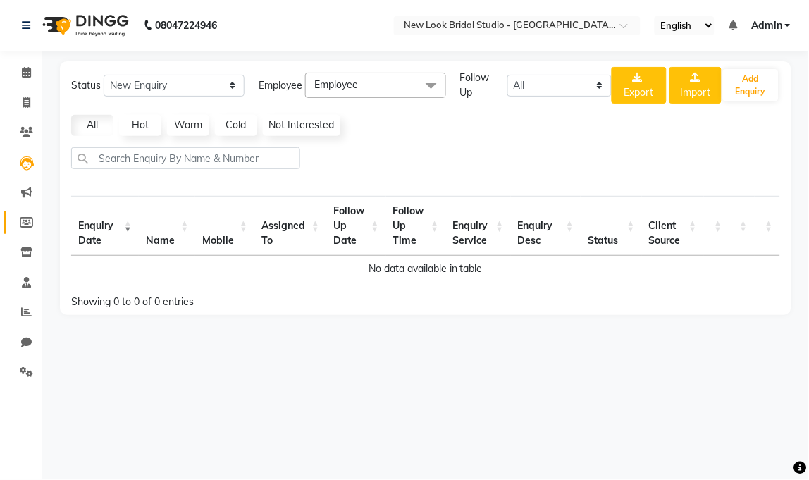
click at [25, 222] on icon at bounding box center [26, 222] width 13 height 11
select select
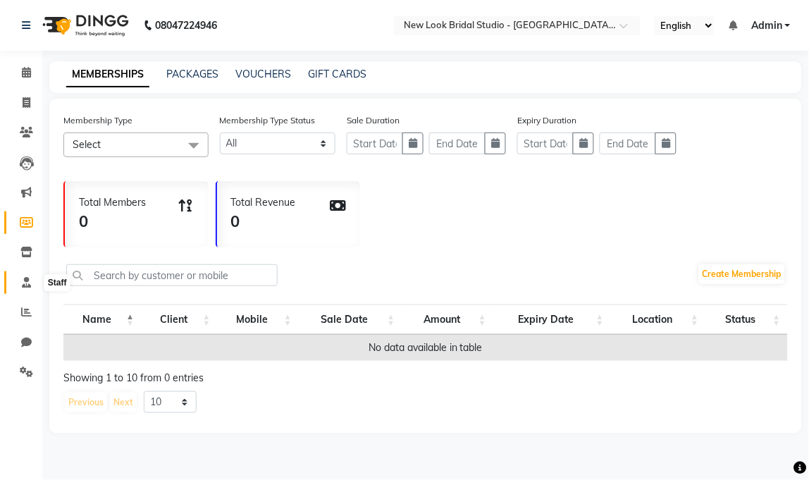
click at [30, 285] on span at bounding box center [26, 283] width 25 height 16
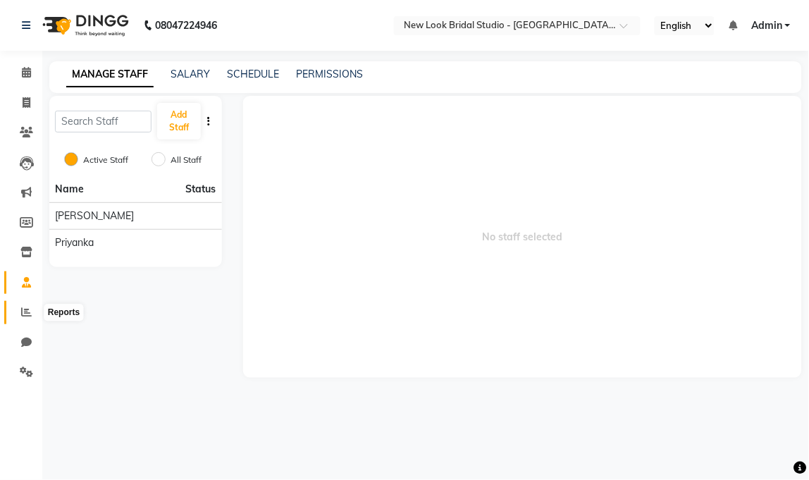
click at [27, 319] on span at bounding box center [26, 313] width 25 height 16
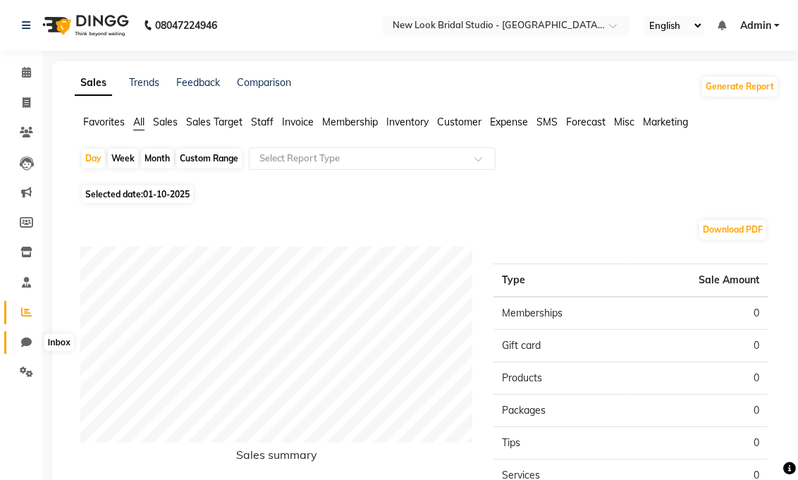
click at [22, 342] on icon at bounding box center [26, 342] width 11 height 11
select select "100"
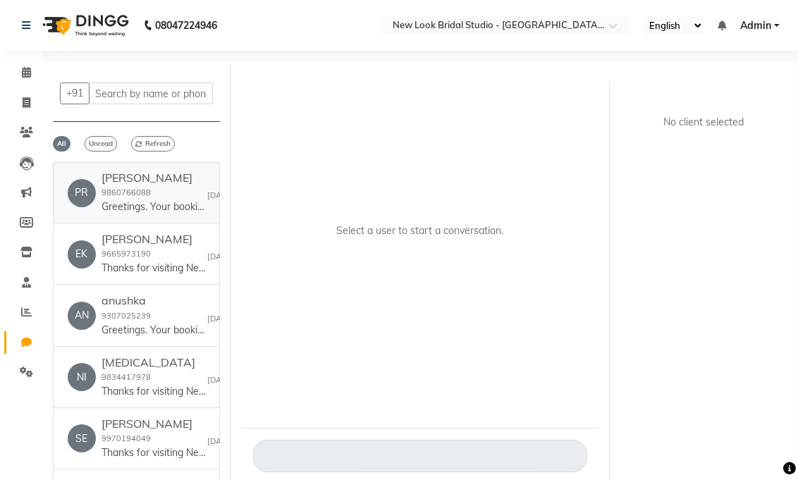
drag, startPoint x: 150, startPoint y: 195, endPoint x: 115, endPoint y: 196, distance: 35.3
click at [115, 196] on small "9860766088" at bounding box center [126, 193] width 49 height 10
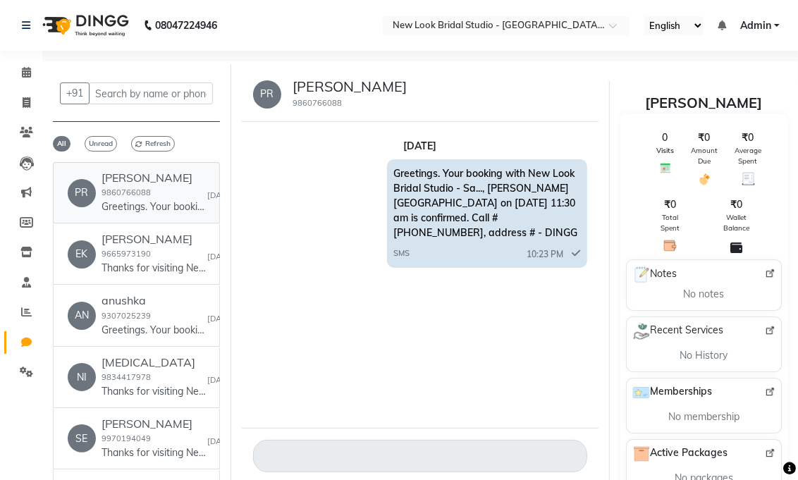
click at [128, 197] on small "9860766088" at bounding box center [126, 193] width 49 height 10
drag, startPoint x: 128, startPoint y: 197, endPoint x: 82, endPoint y: 201, distance: 46.7
click at [82, 201] on div "PR [PERSON_NAME] 9860766088 Greetings. Your booking with New Look Bridal Studio…" at bounding box center [138, 192] width 140 height 43
click at [82, 195] on div "PR" at bounding box center [82, 193] width 28 height 28
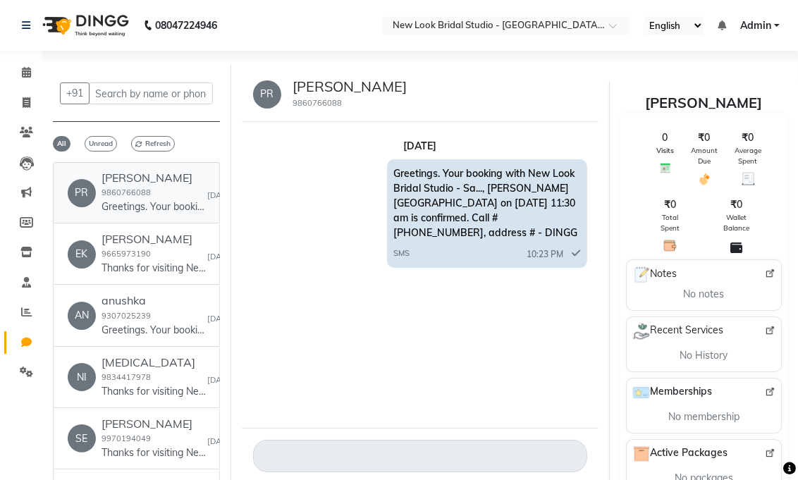
click at [82, 195] on div "PR" at bounding box center [82, 193] width 28 height 28
click at [316, 98] on small "9860766088" at bounding box center [317, 103] width 49 height 10
click at [25, 131] on icon at bounding box center [26, 132] width 13 height 11
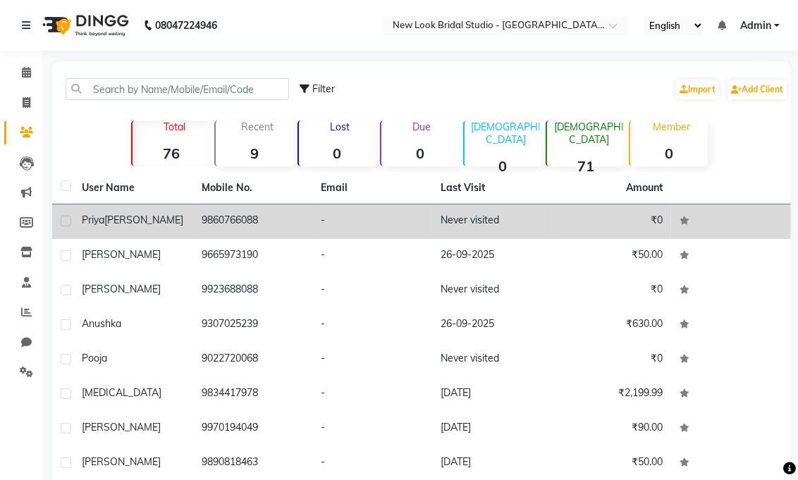
click at [67, 217] on label at bounding box center [66, 221] width 11 height 11
click at [67, 217] on input "checkbox" at bounding box center [65, 221] width 9 height 9
checkbox input "true"
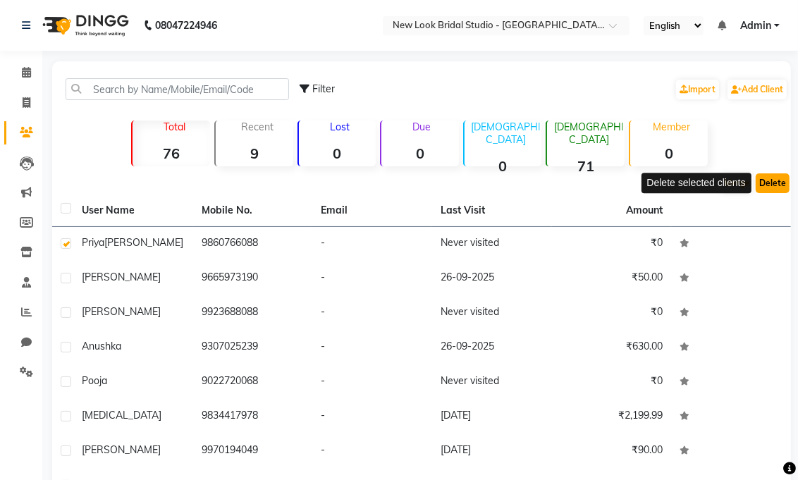
click at [773, 183] on button "Delete" at bounding box center [773, 183] width 34 height 20
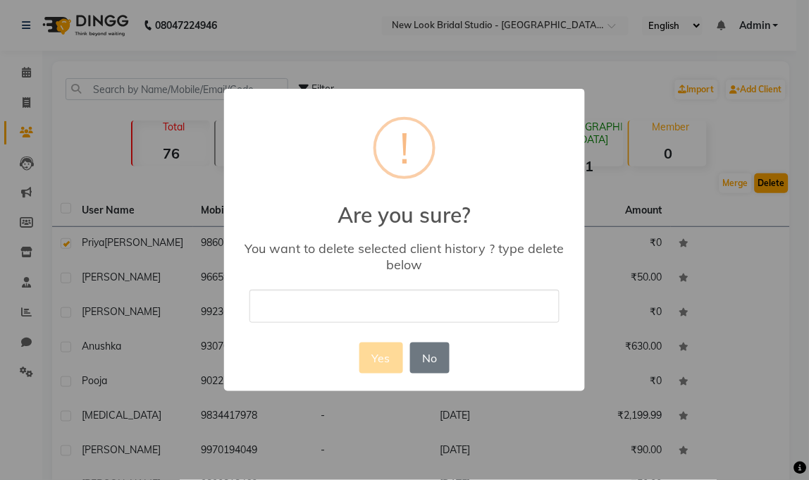
click at [773, 183] on div "× ! Are you sure? You want to delete selected client history ? type delete belo…" at bounding box center [404, 240] width 809 height 480
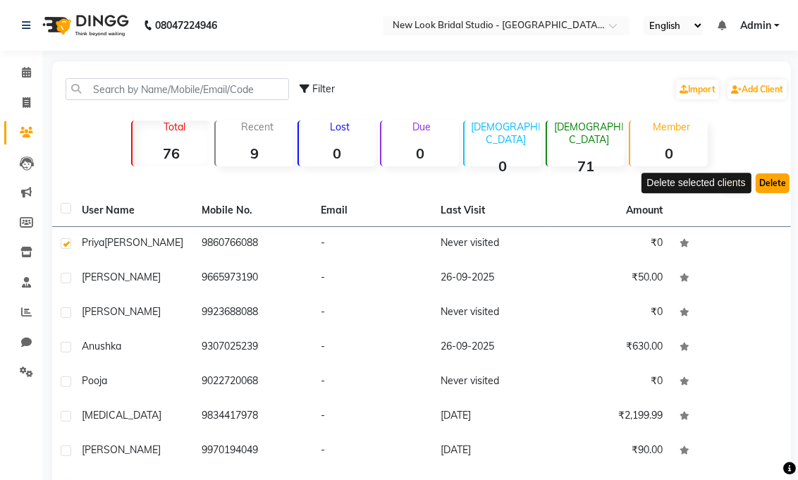
click at [760, 181] on button "Delete" at bounding box center [773, 183] width 34 height 20
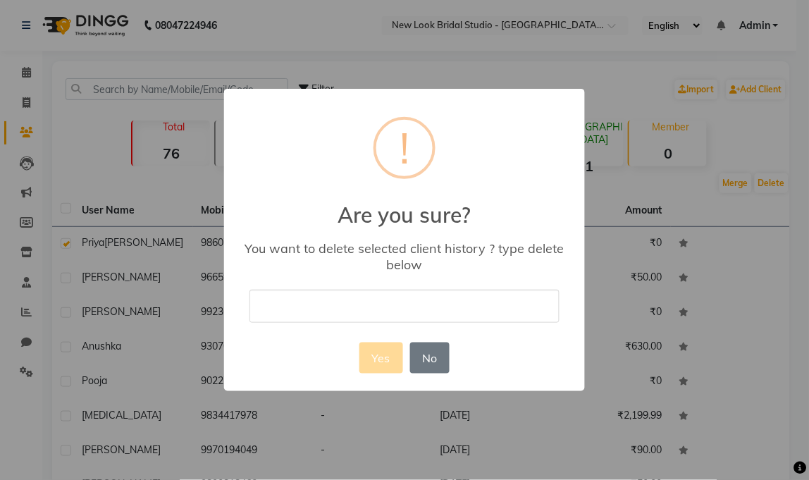
click at [467, 297] on input "text" at bounding box center [405, 306] width 310 height 33
type input "delete"
click at [381, 355] on button "Yes" at bounding box center [381, 358] width 43 height 31
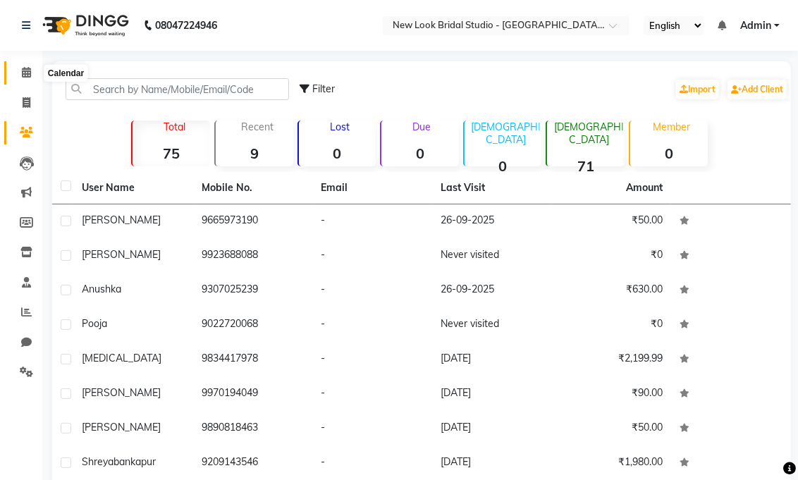
click at [30, 73] on span at bounding box center [26, 73] width 25 height 16
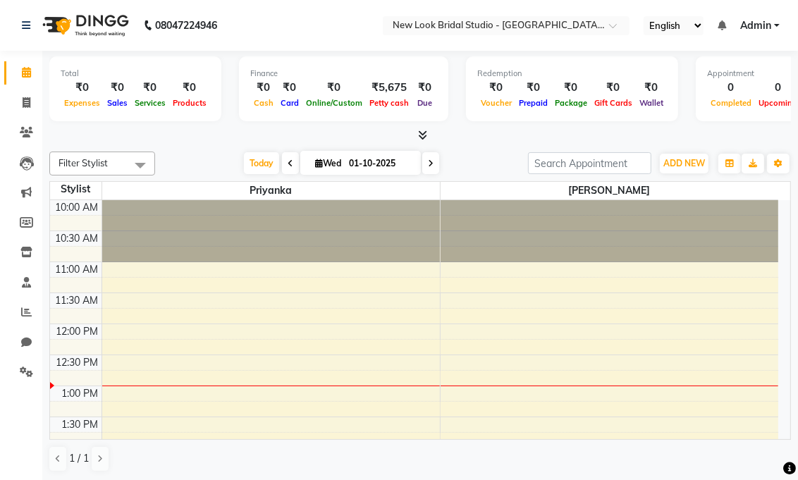
click at [288, 162] on icon at bounding box center [291, 163] width 6 height 8
type input "[DATE]"
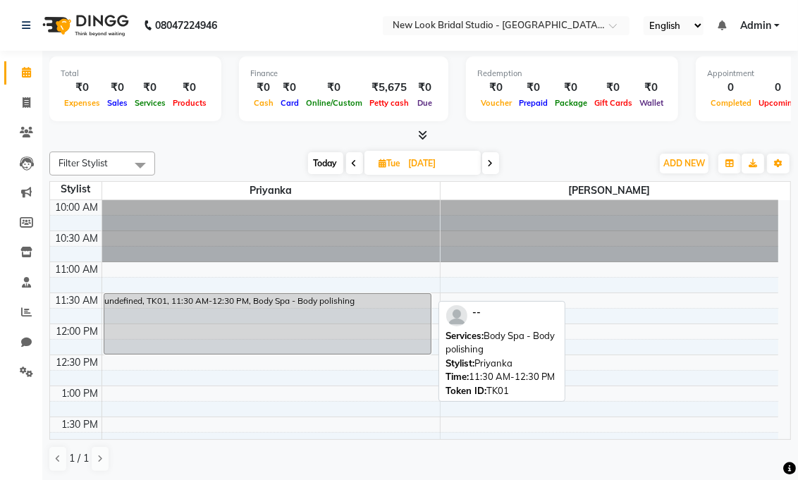
click at [185, 333] on div "undefined, TK01, 11:30 AM-12:30 PM, Body Spa - Body polishing" at bounding box center [267, 324] width 326 height 60
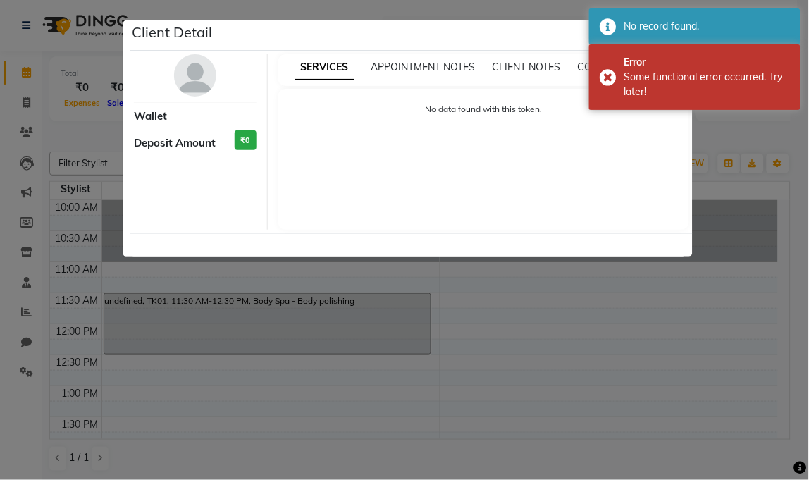
click at [321, 188] on div "No data found with this token." at bounding box center [484, 159] width 412 height 141
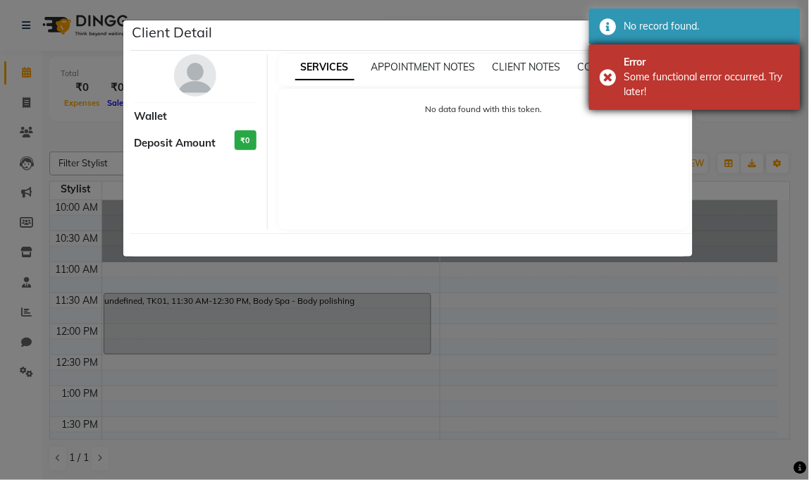
click at [661, 75] on div "Some functional error occurred. Try later!" at bounding box center [708, 85] width 166 height 30
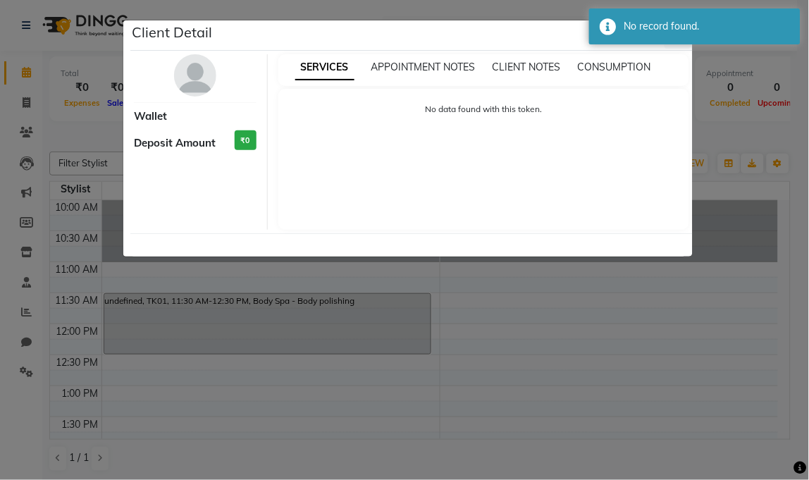
click at [308, 329] on ngb-modal-window "Client Detail Wallet Deposit Amount ₹0 SERVICES APPOINTMENT NOTES CLIENT NOTES …" at bounding box center [404, 240] width 809 height 480
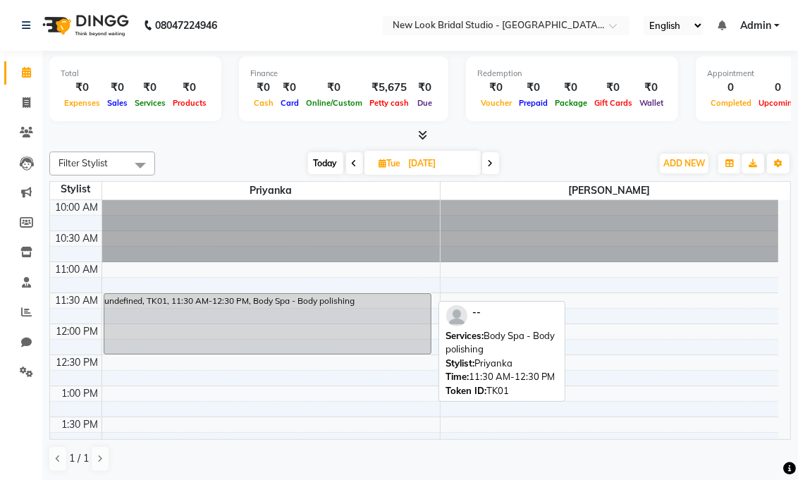
click at [361, 335] on div "undefined, TK01, 11:30 AM-12:30 PM, Body Spa - Body polishing" at bounding box center [267, 324] width 326 height 60
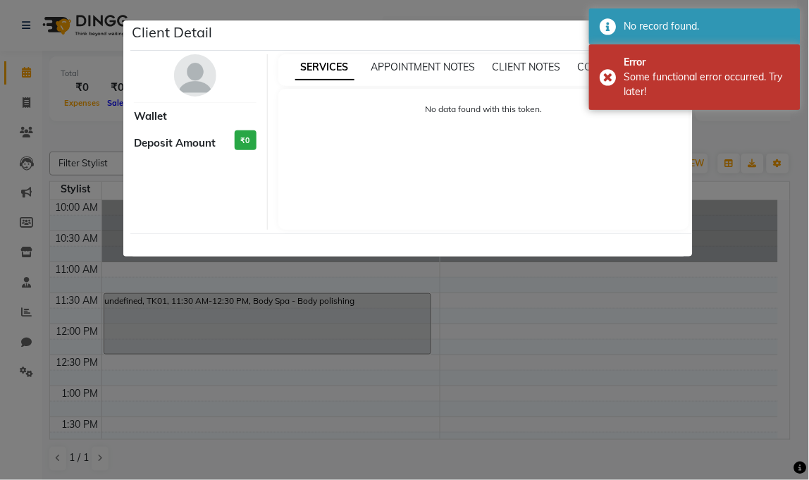
click at [361, 335] on ngb-modal-window "Client Detail Wallet Deposit Amount ₹0 SERVICES APPOINTMENT NOTES CLIENT NOTES …" at bounding box center [404, 240] width 809 height 480
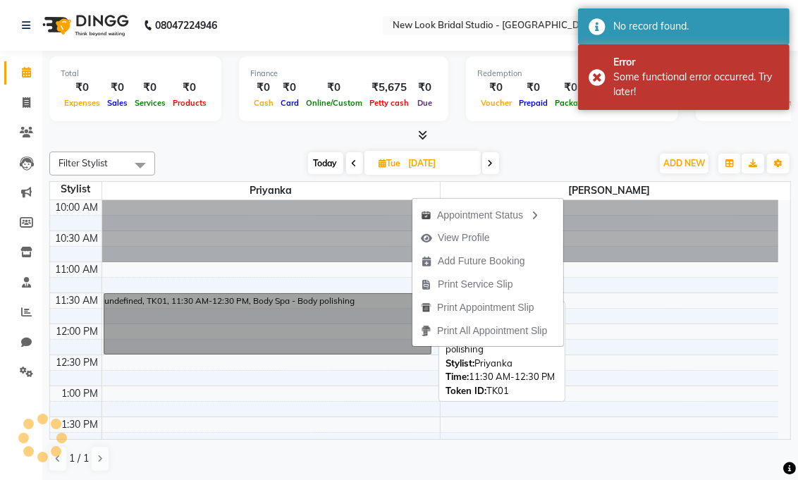
click at [369, 327] on link "undefined, TK01, 11:30 AM-12:30 PM, Body Spa - Body polishing" at bounding box center [268, 323] width 328 height 61
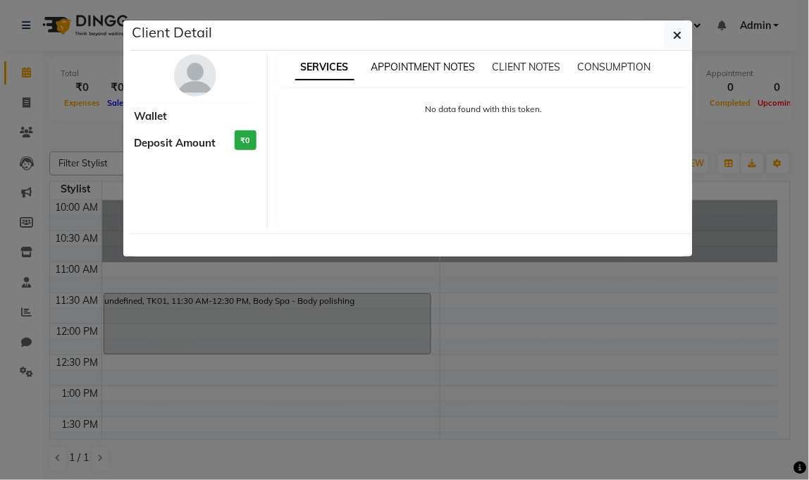
click at [449, 68] on span "APPOINTMENT NOTES" at bounding box center [424, 67] width 104 height 13
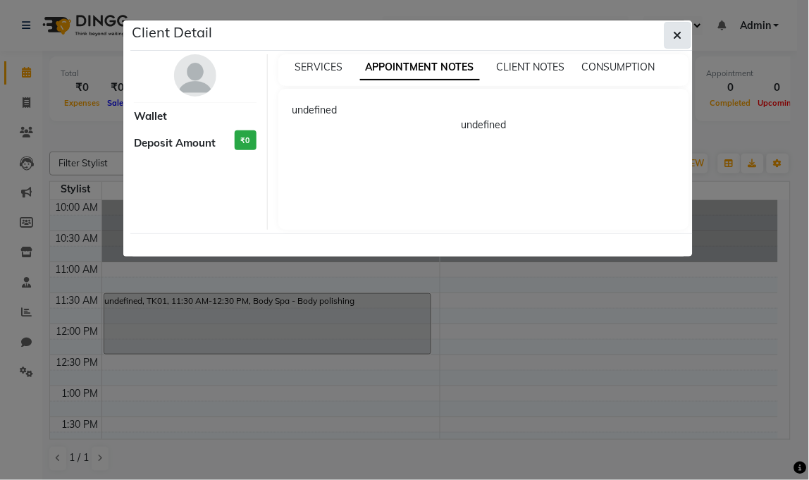
click at [674, 37] on icon "button" at bounding box center [678, 35] width 8 height 11
